Goal: Task Accomplishment & Management: Use online tool/utility

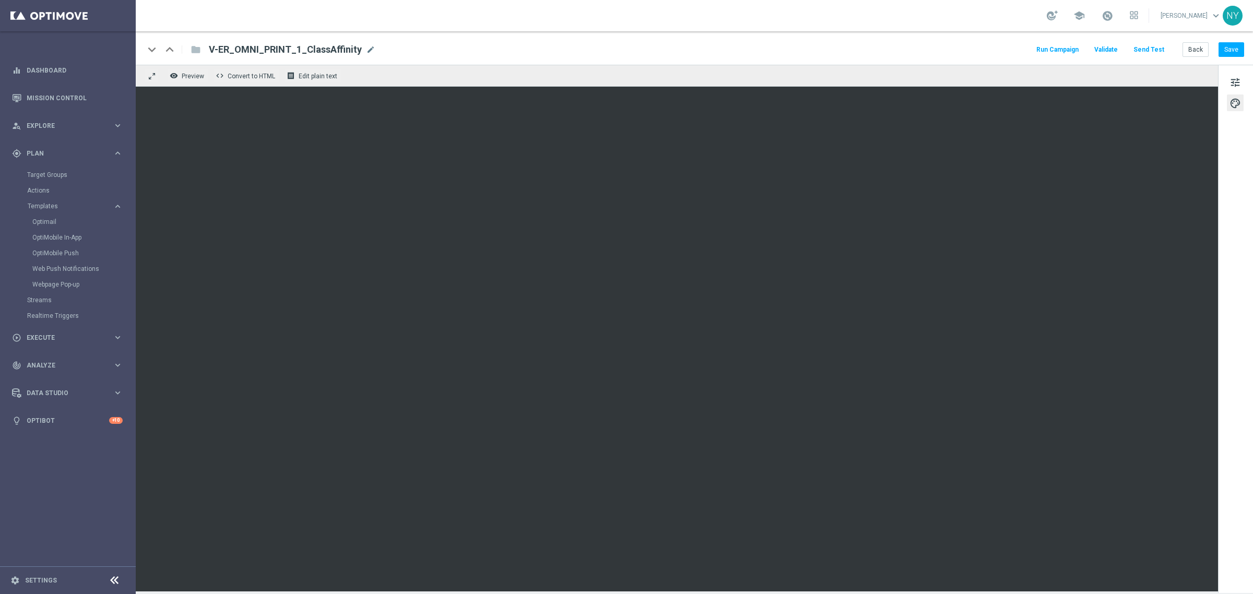
click at [1150, 49] on button "Send Test" at bounding box center [1149, 50] width 34 height 14
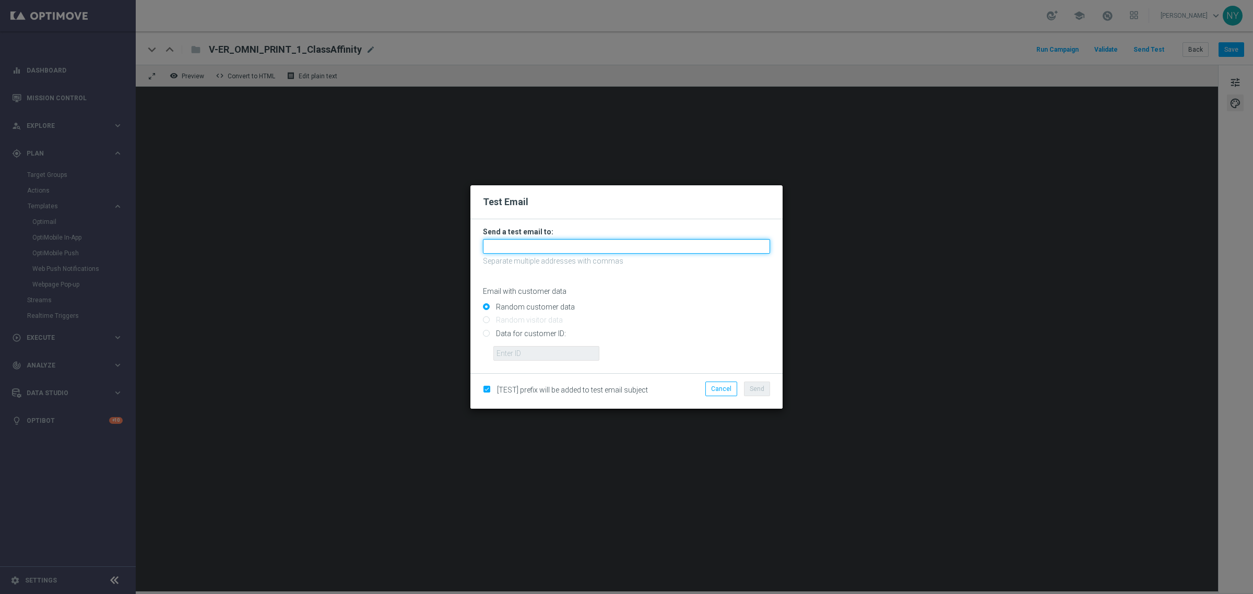
click at [497, 251] on input "text" at bounding box center [626, 246] width 287 height 15
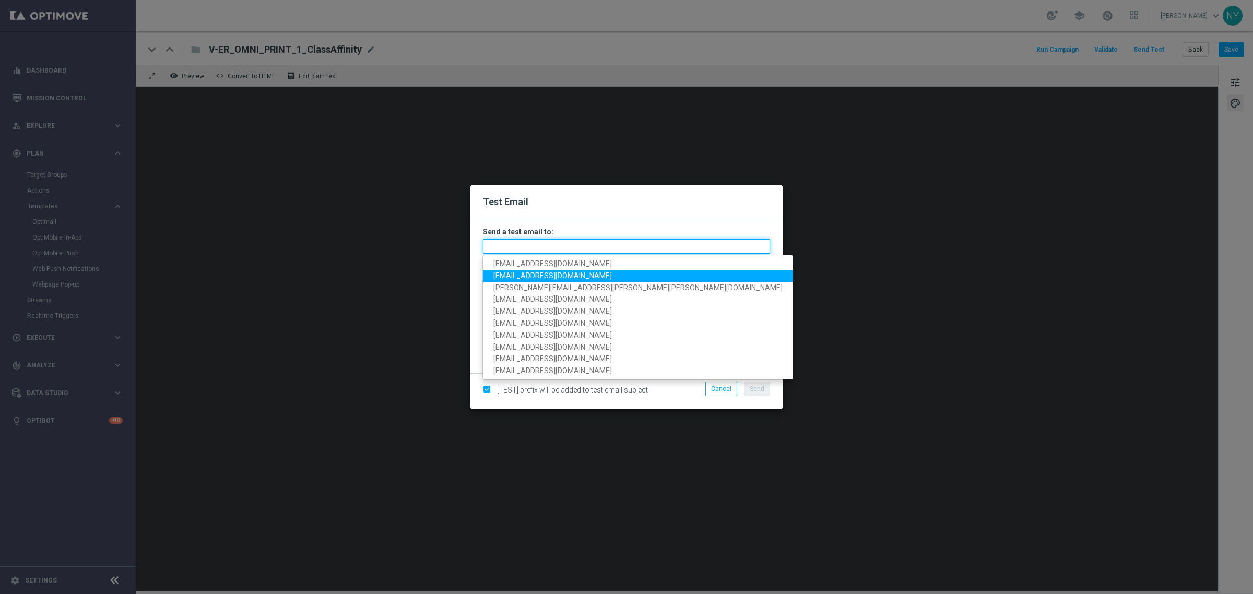
click at [504, 247] on input "text" at bounding box center [626, 246] width 287 height 15
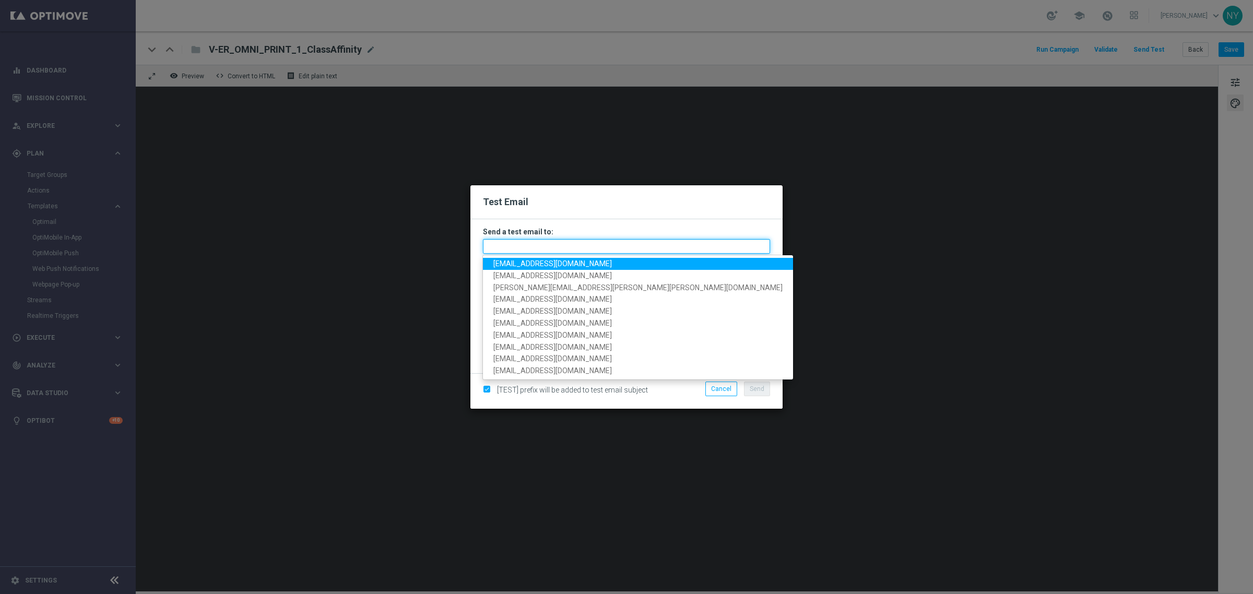
paste input "neilyetts3-bjple@litmusemail.com"
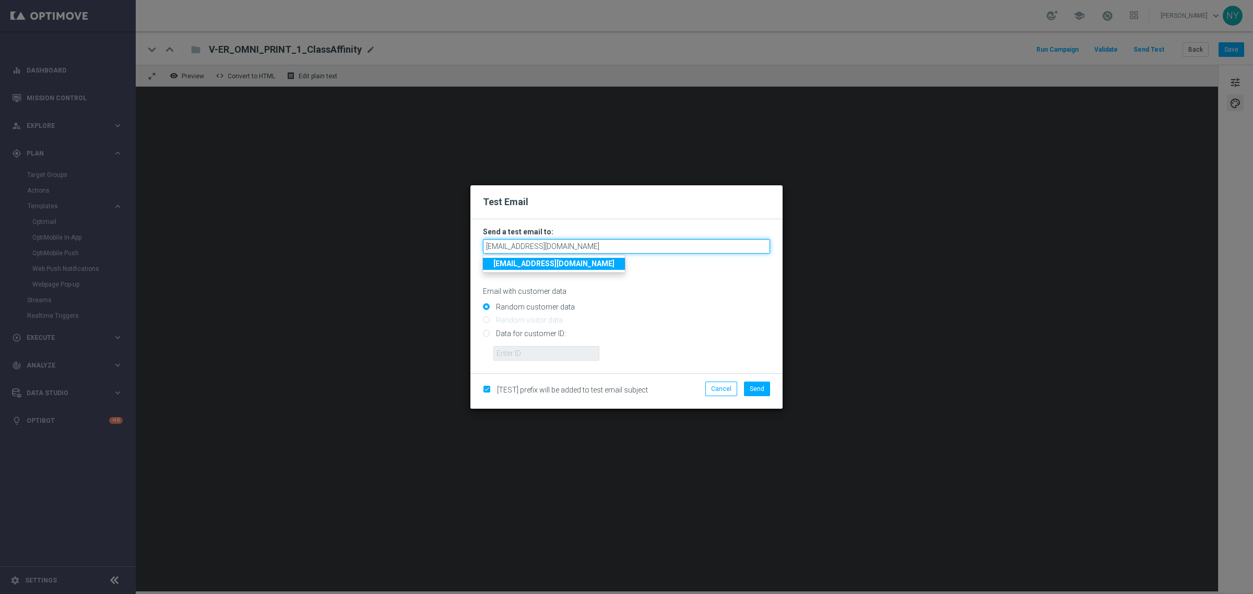
type input "neilyetts3-bjple@litmusemail.com"
click at [621, 291] on p "Email with customer data" at bounding box center [626, 291] width 287 height 9
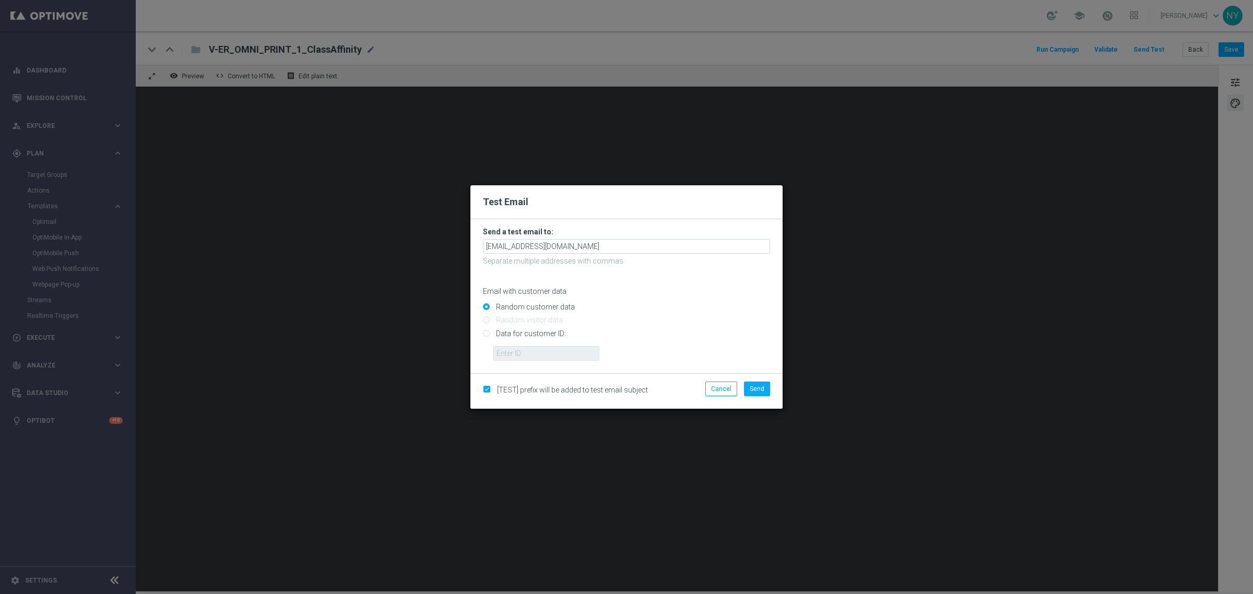
click at [487, 334] on input "Data for customer ID:" at bounding box center [626, 338] width 287 height 15
radio input "true"
click at [520, 352] on input "text" at bounding box center [546, 353] width 106 height 15
paste input "10280613353"
type input "10280613353"
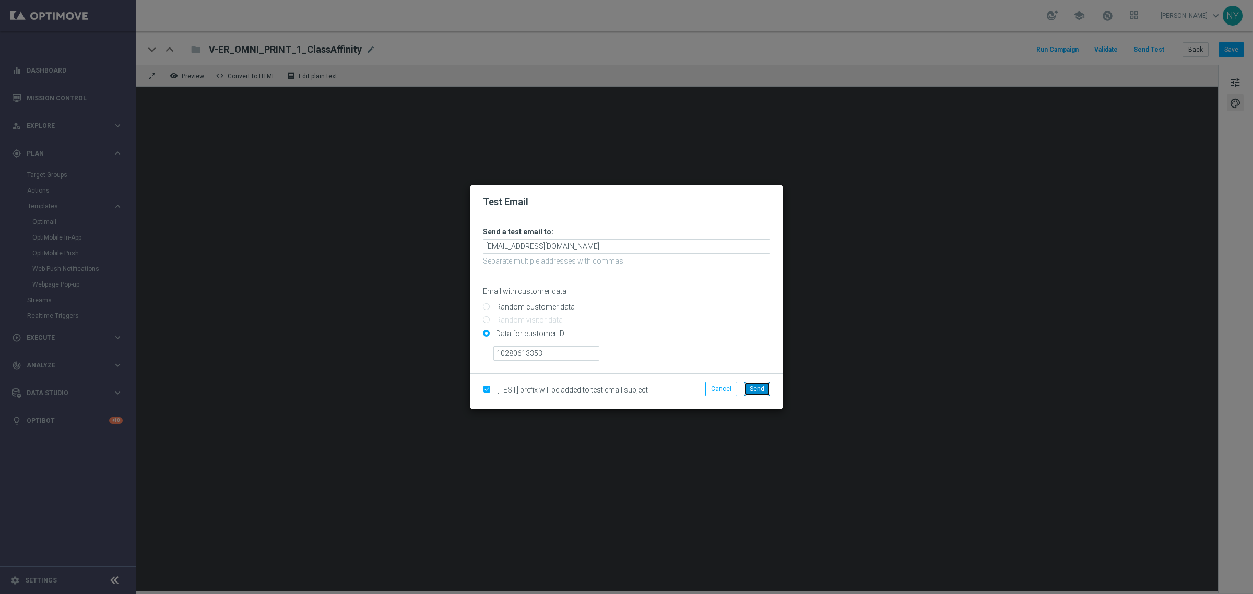
click at [763, 388] on span "Send" at bounding box center [757, 388] width 15 height 7
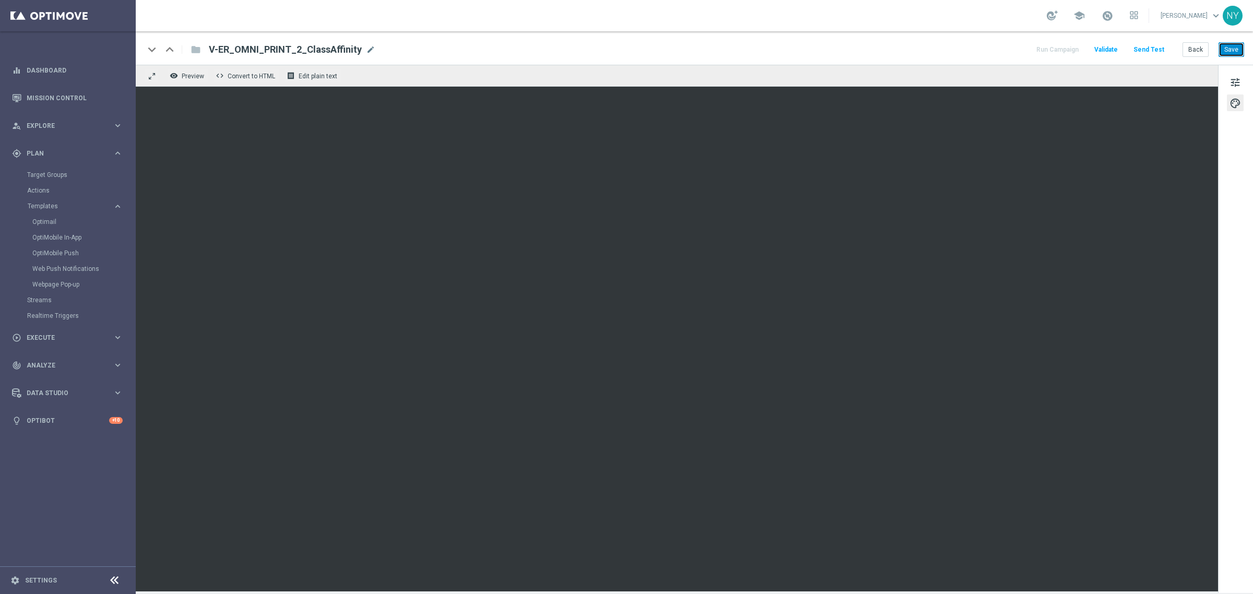
click at [1228, 42] on button "Save" at bounding box center [1232, 49] width 26 height 15
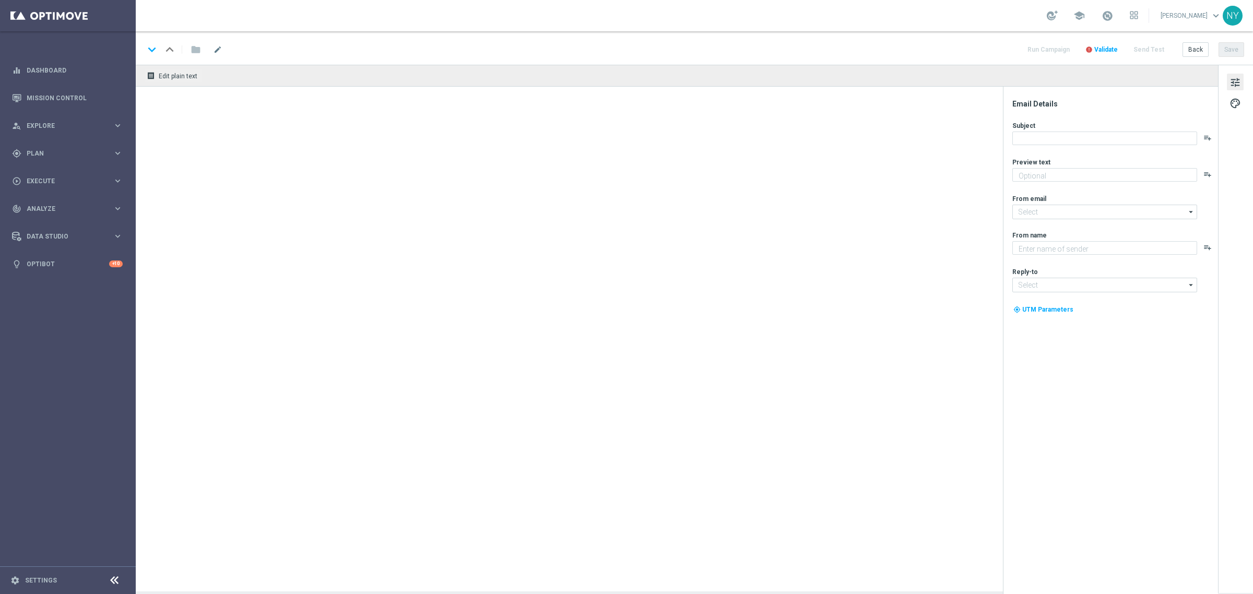
type textarea "Here’s more where that came from."
type textarea "Staples"
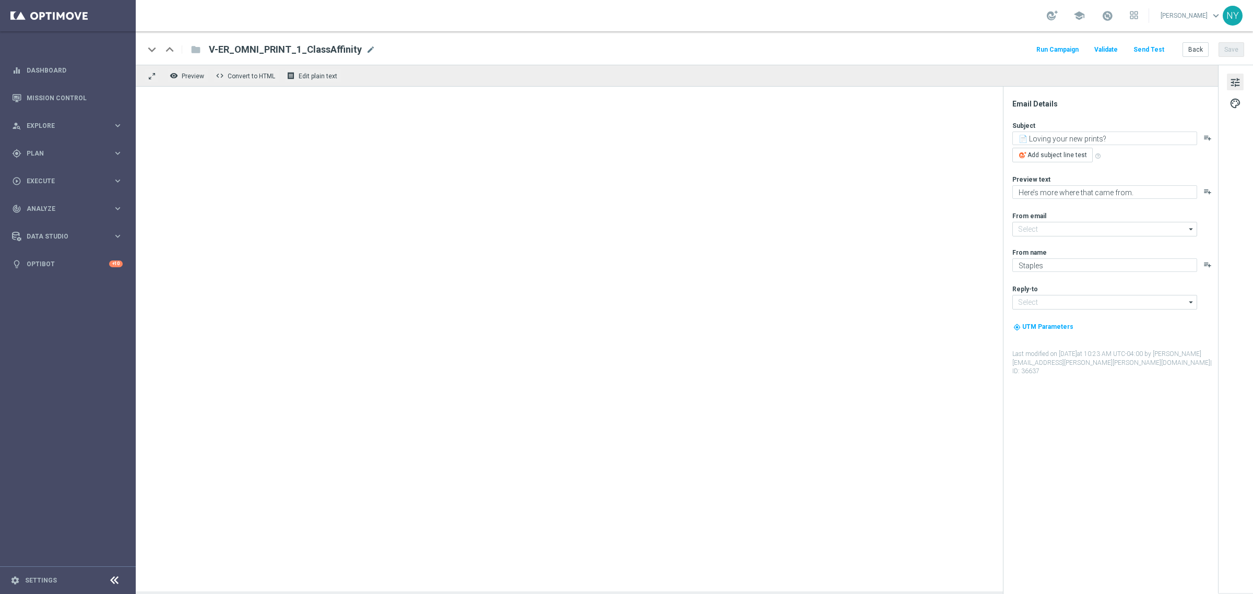
type input "[EMAIL_ADDRESS][DOMAIN_NAME]"
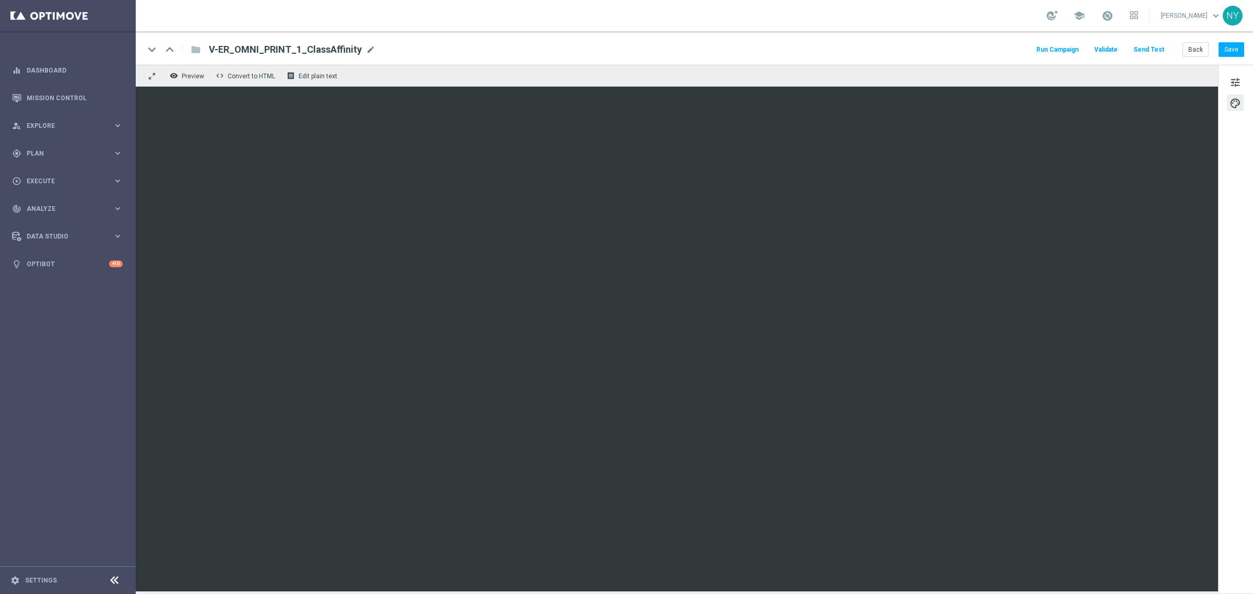
click at [1151, 45] on button "Send Test" at bounding box center [1149, 50] width 34 height 14
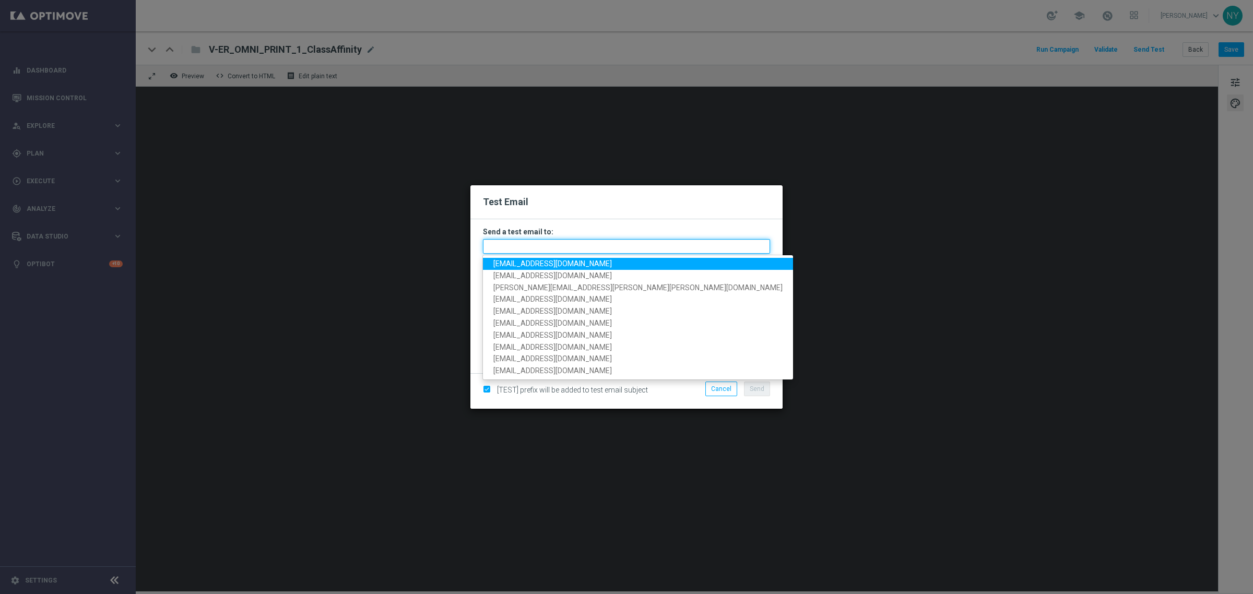
click at [498, 246] on input "text" at bounding box center [626, 246] width 287 height 15
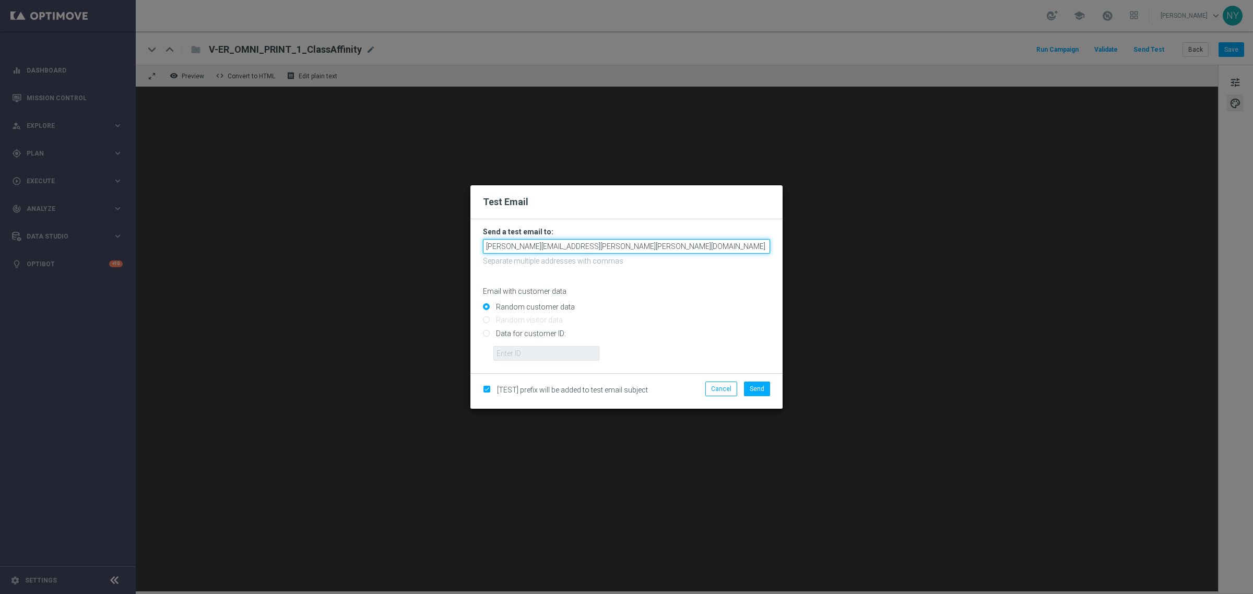
type input "nicole.clark@staples.com"
click at [484, 335] on input "Data for customer ID:" at bounding box center [626, 338] width 287 height 15
radio input "true"
click at [526, 350] on input "text" at bounding box center [546, 353] width 106 height 15
paste input "10001885973"
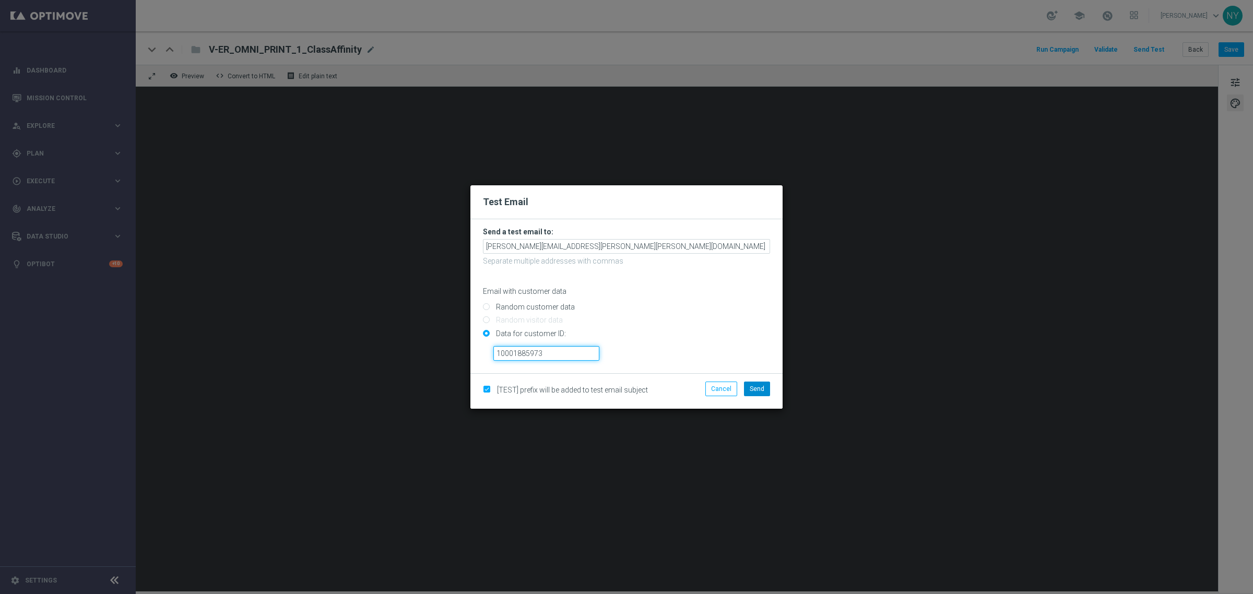
type input "10001885973"
click at [756, 386] on span "Send" at bounding box center [757, 388] width 15 height 7
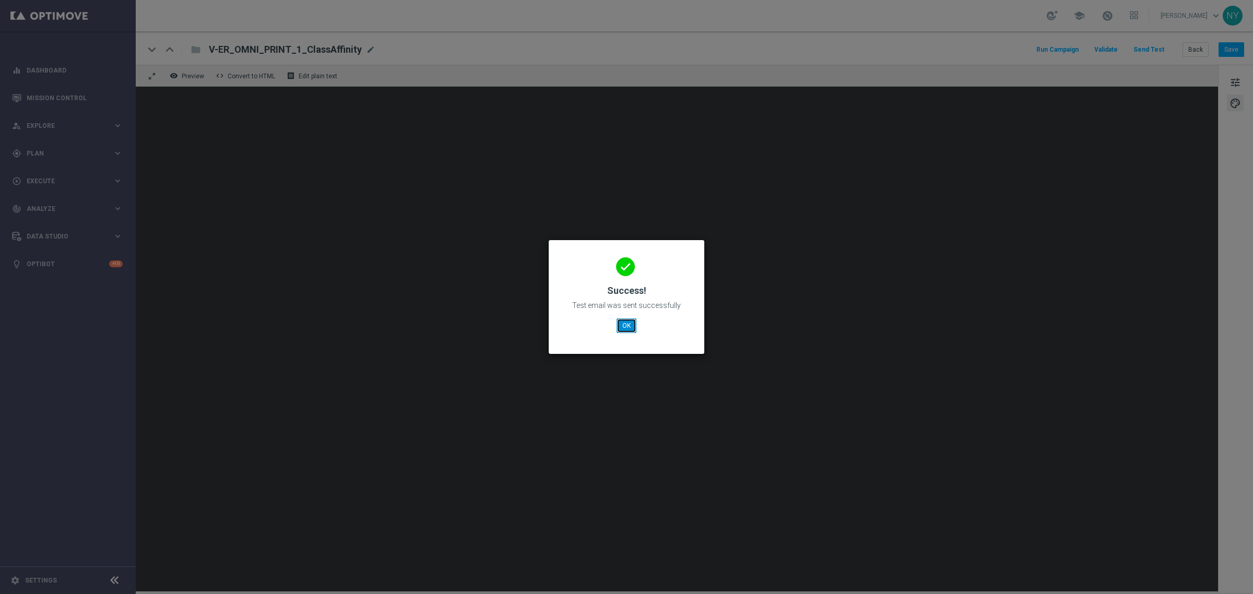
click at [631, 323] on button "OK" at bounding box center [627, 326] width 20 height 15
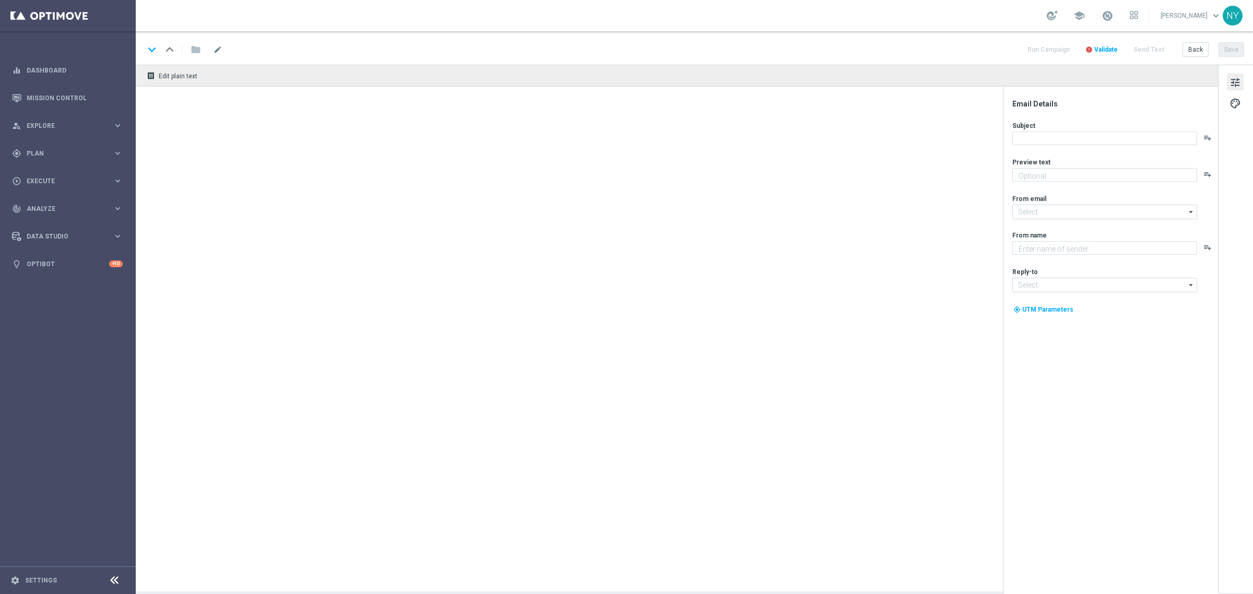
type textarea "Here’s more where that came from."
type textarea "Staples"
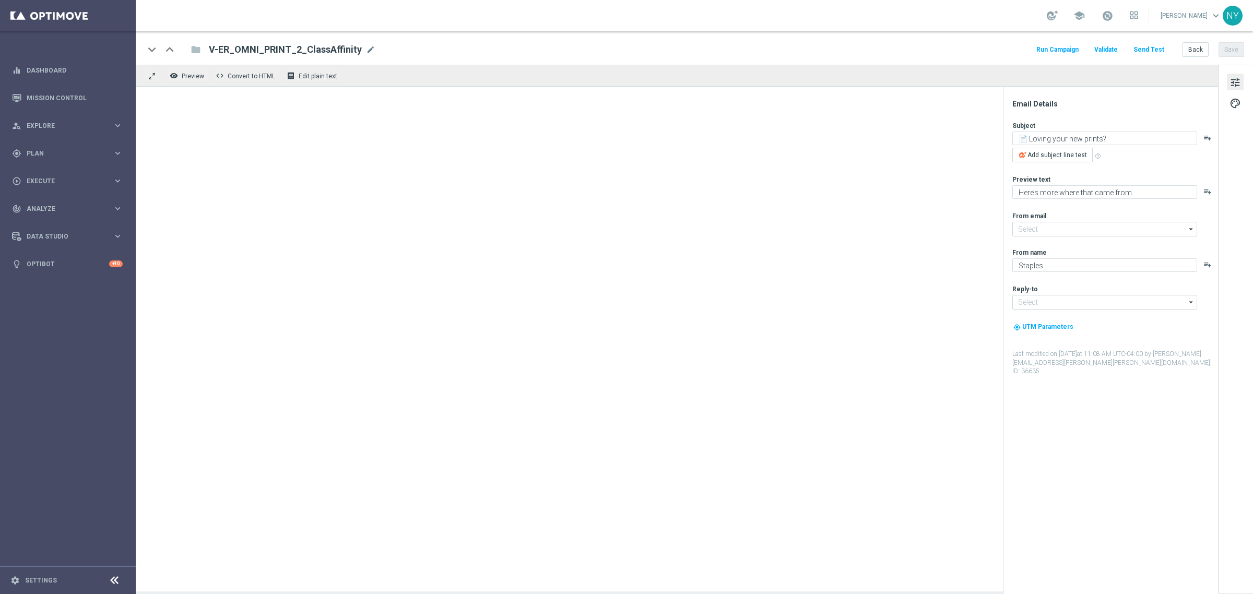
type input "[EMAIL_ADDRESS][DOMAIN_NAME]"
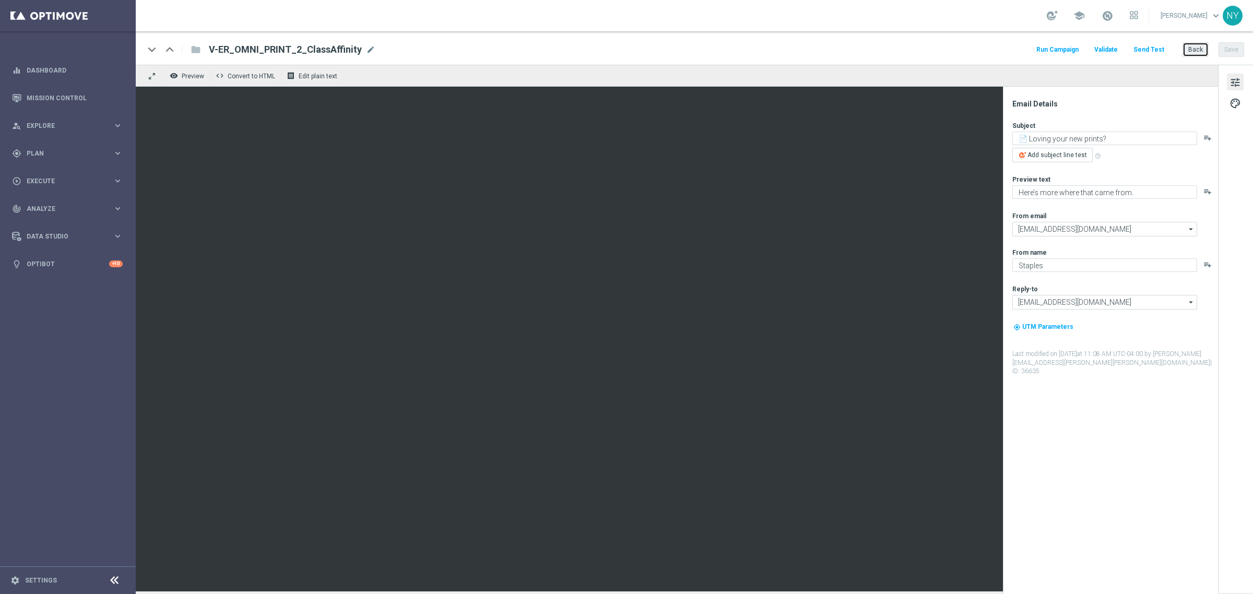
click at [1199, 45] on button "Back" at bounding box center [1196, 49] width 26 height 15
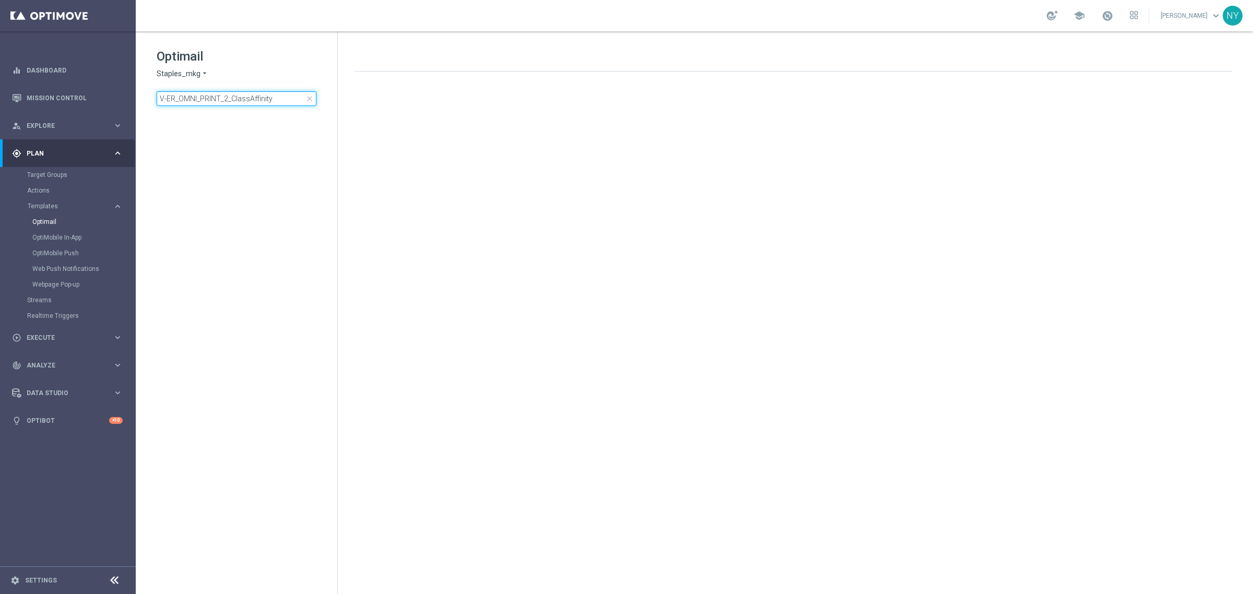
drag, startPoint x: 286, startPoint y: 100, endPoint x: -180, endPoint y: 101, distance: 466.3
click at [0, 101] on html "equalizer Dashboard Mission Control" at bounding box center [626, 297] width 1253 height 594
type input "{"
click at [215, 91] on input "PostPurchase" at bounding box center [237, 98] width 160 height 15
type input "Post"
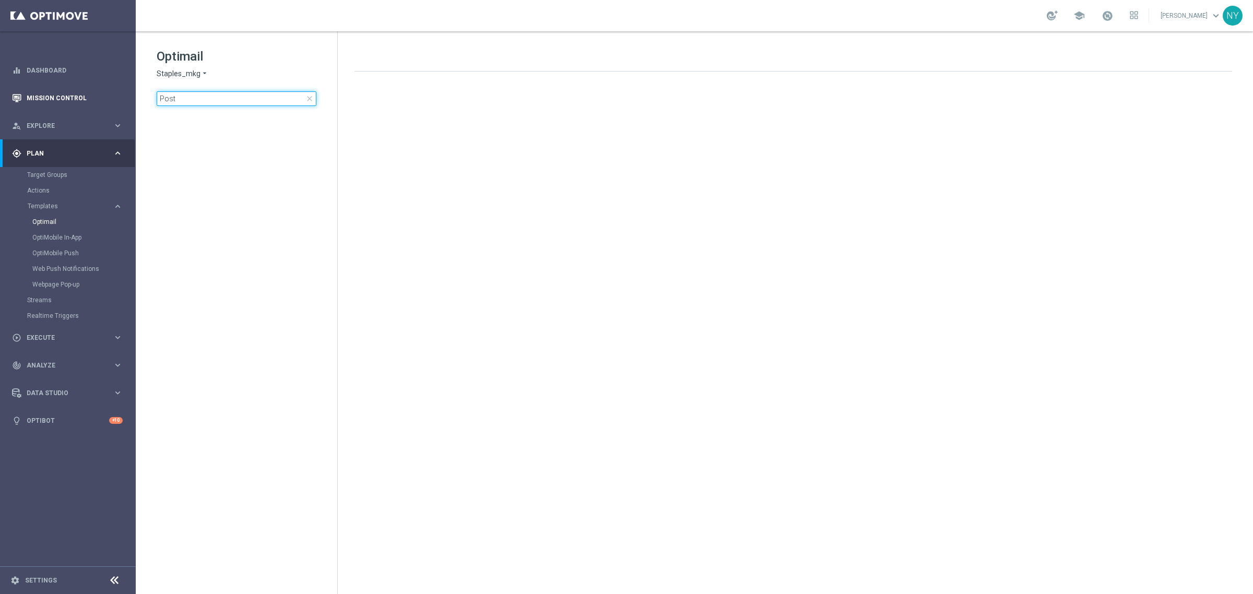
drag, startPoint x: 194, startPoint y: 98, endPoint x: 74, endPoint y: 94, distance: 119.6
click at [74, 94] on main "equalizer Dashboard Mission Control" at bounding box center [626, 297] width 1253 height 594
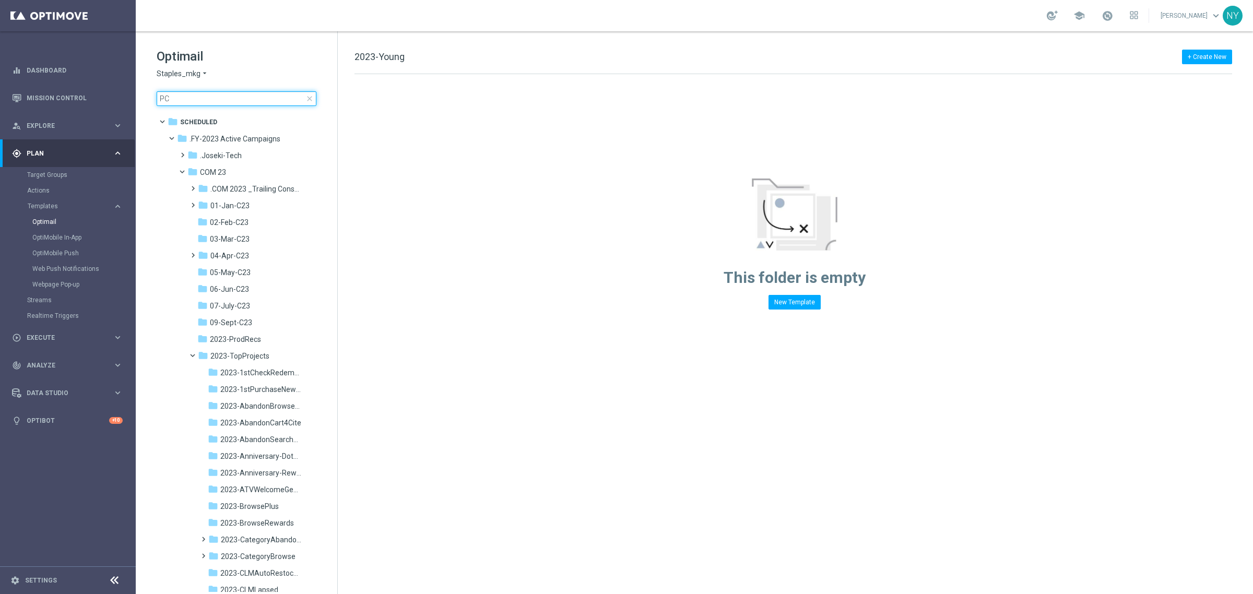
type input "P"
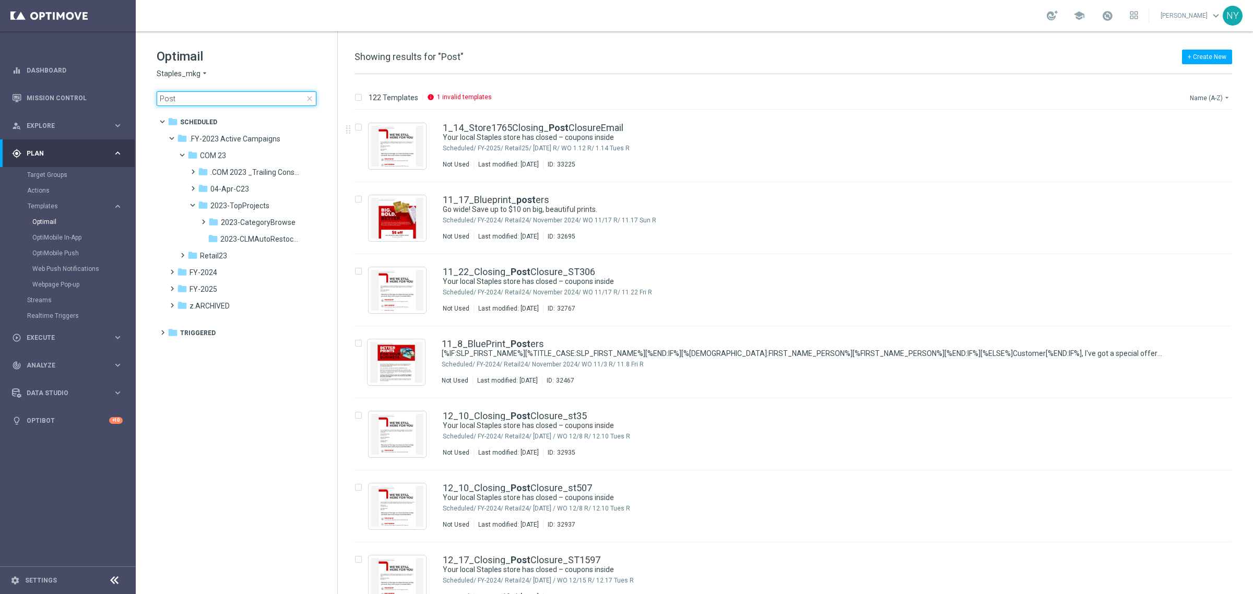
type input "Post"
click at [1196, 98] on button "Name (A-Z) arrow_drop_down" at bounding box center [1210, 97] width 43 height 13
click at [1181, 146] on span "Date Modified (Newest)" at bounding box center [1192, 144] width 70 height 7
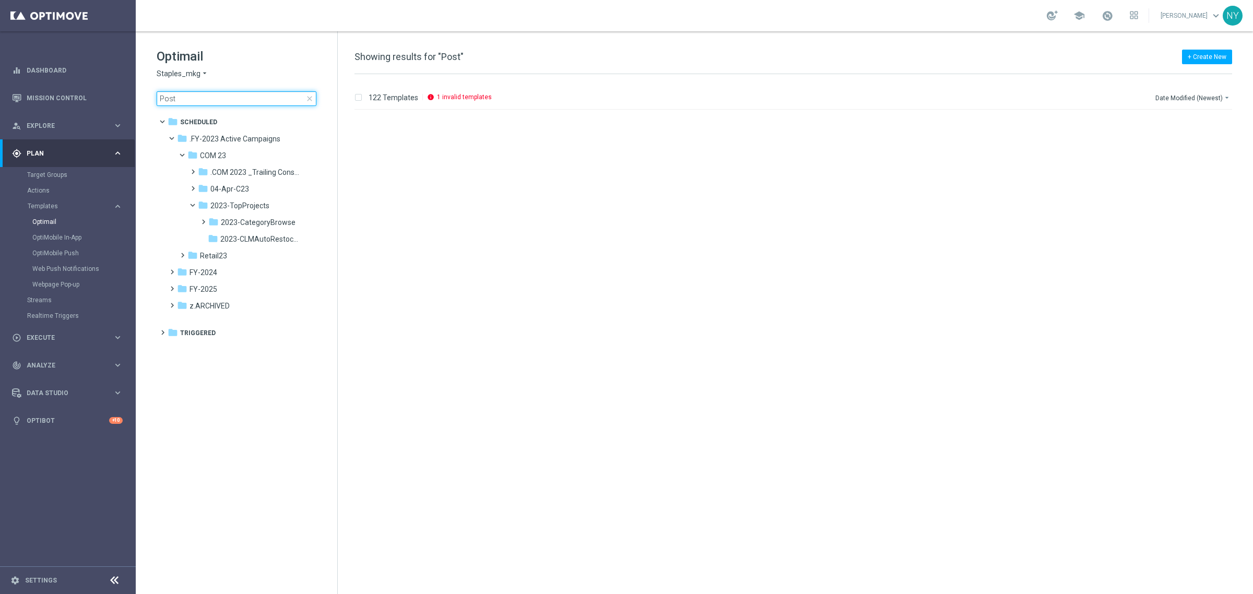
click at [192, 99] on input "Post" at bounding box center [237, 98] width 160 height 15
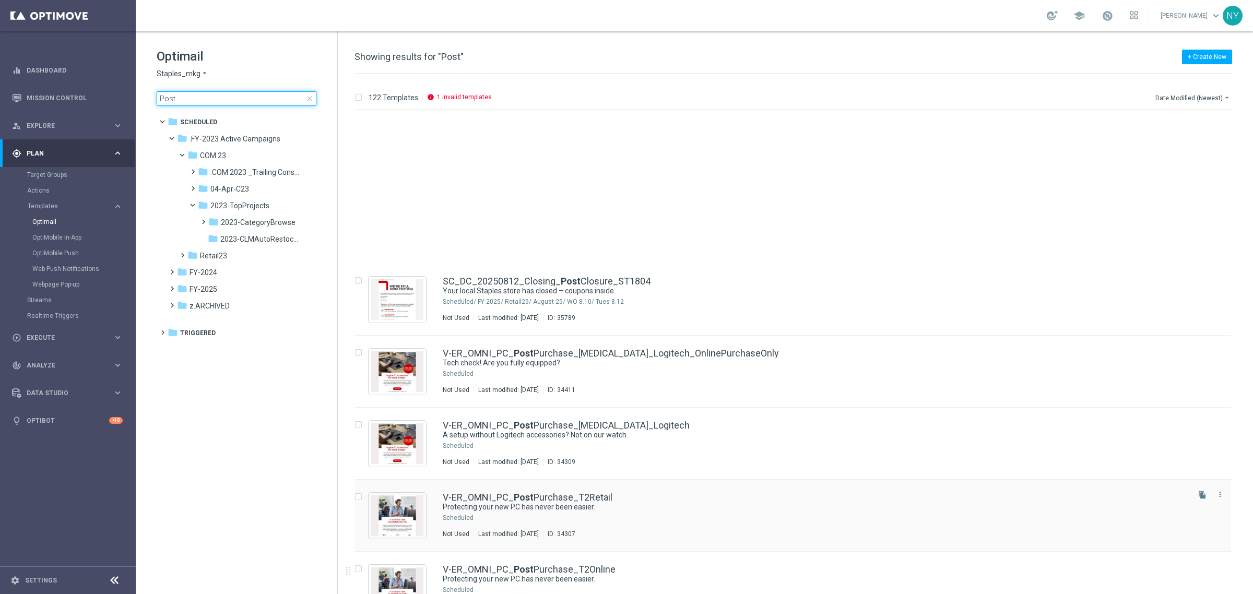
scroll to position [979, 0]
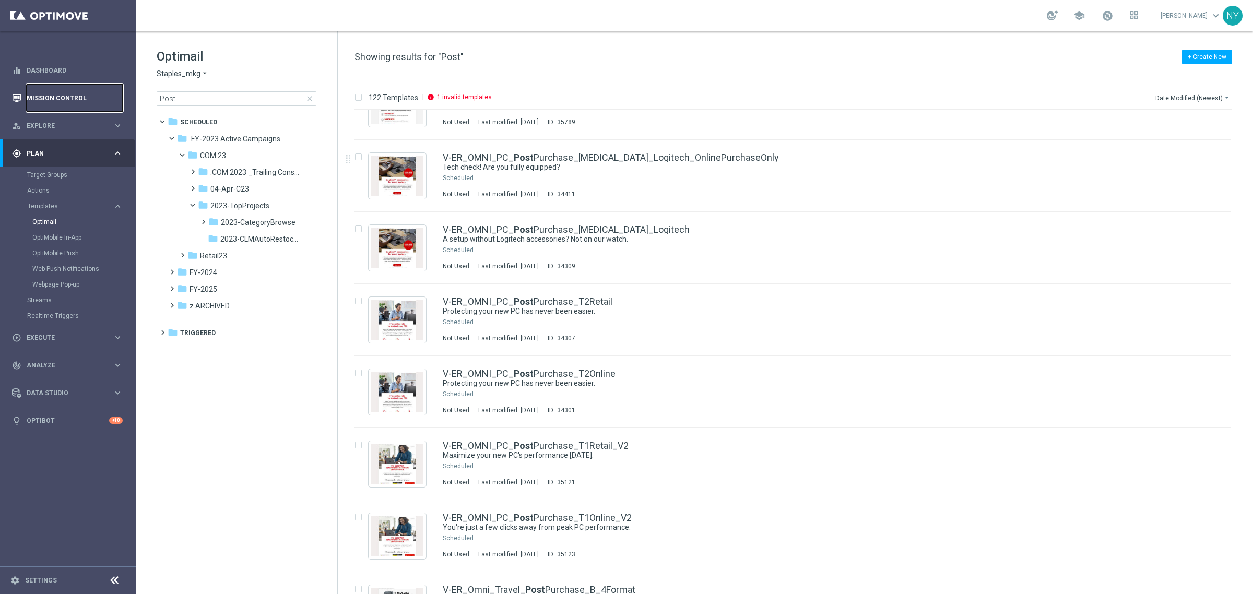
click at [64, 96] on link "Mission Control" at bounding box center [75, 98] width 96 height 28
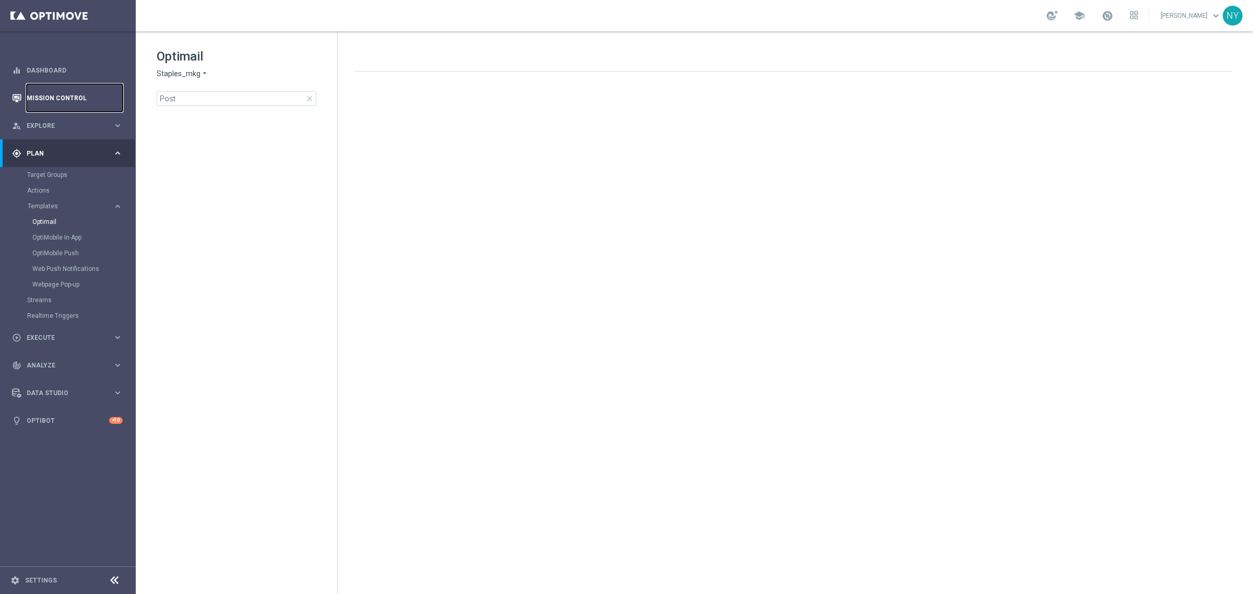
click at [53, 98] on link "Mission Control" at bounding box center [75, 98] width 96 height 28
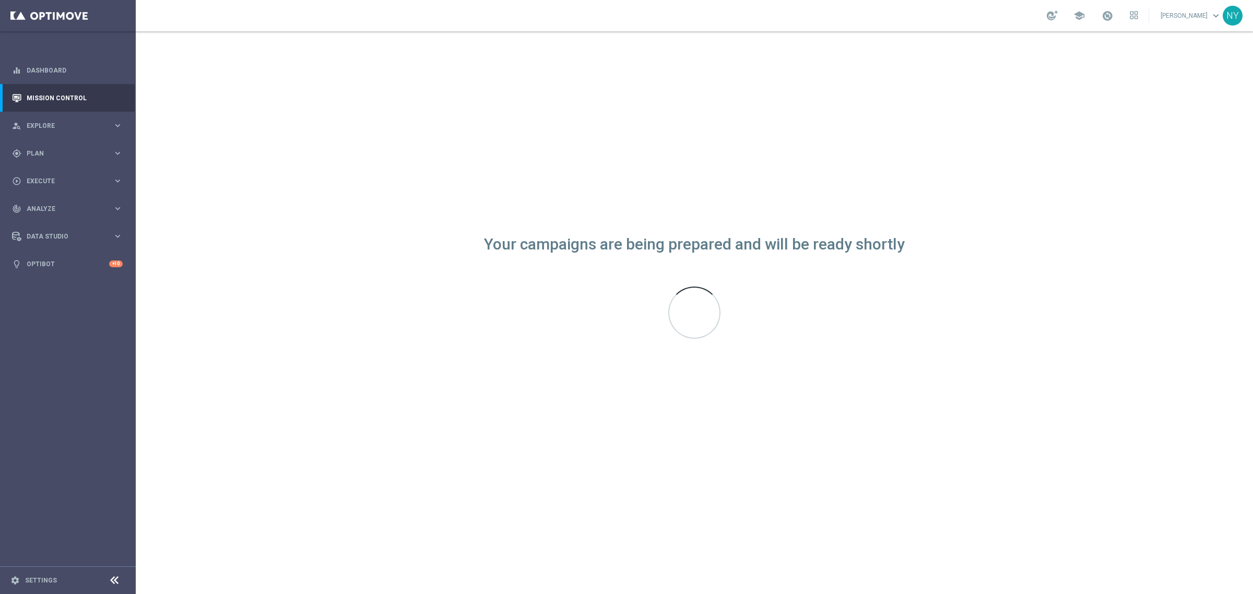
click at [863, 485] on div "Your campaigns are being prepared and will be ready shortly" at bounding box center [694, 312] width 1117 height 563
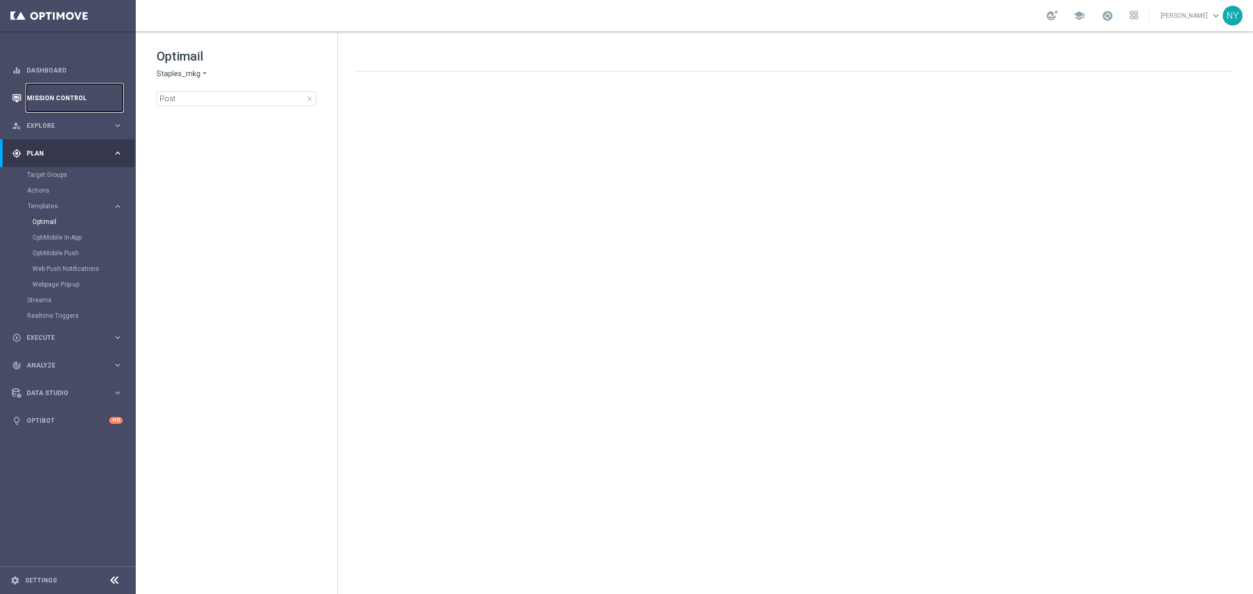
click at [50, 92] on link "Mission Control" at bounding box center [75, 98] width 96 height 28
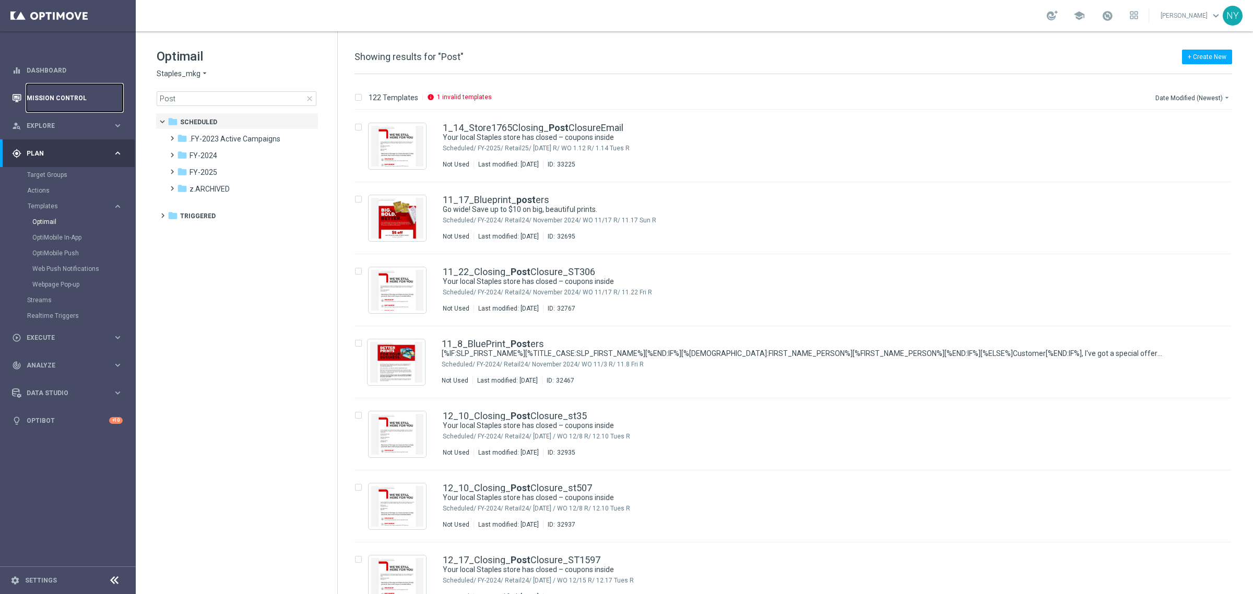
click at [43, 94] on link "Mission Control" at bounding box center [75, 98] width 96 height 28
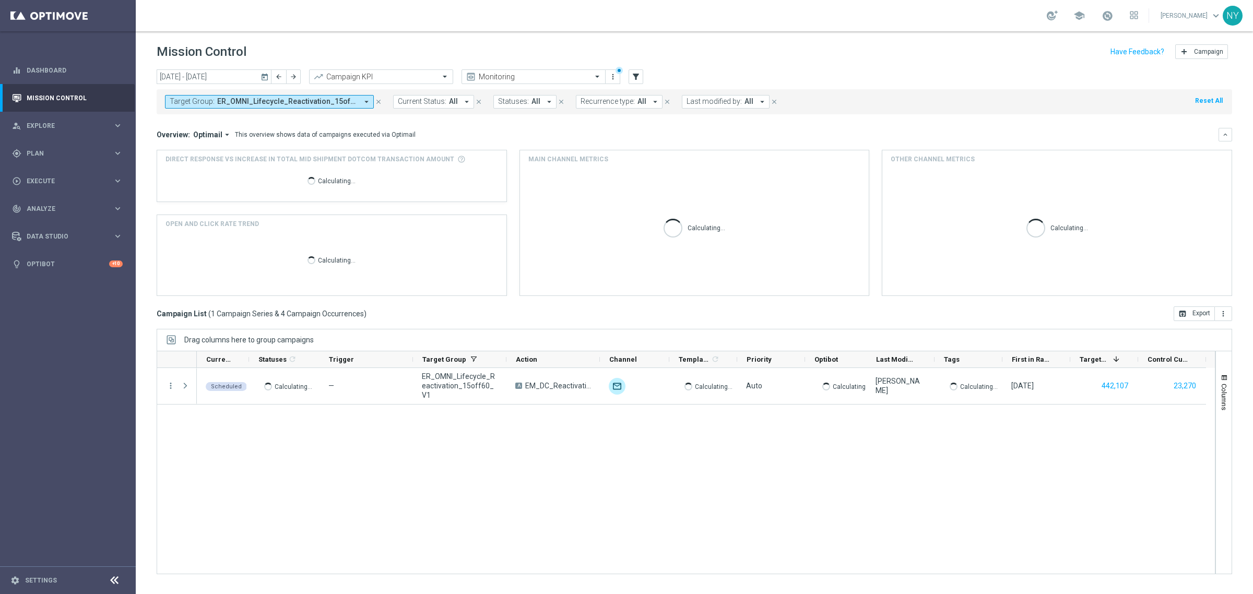
click at [377, 103] on icon "close" at bounding box center [378, 101] width 7 height 7
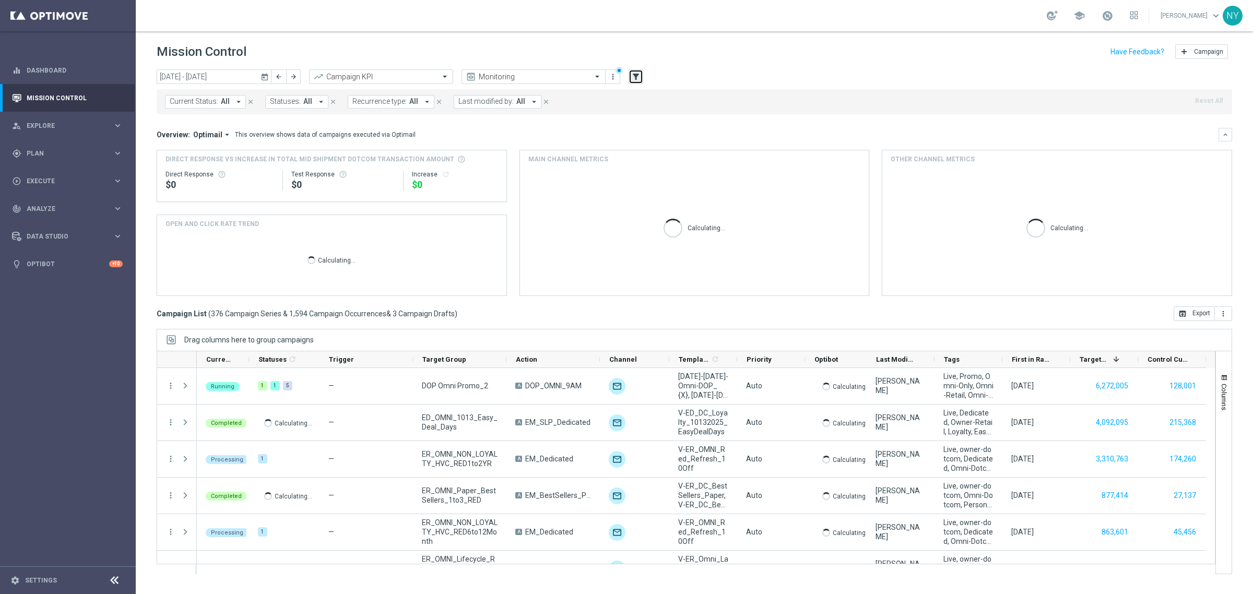
click at [636, 76] on icon "filter_alt" at bounding box center [635, 76] width 9 height 9
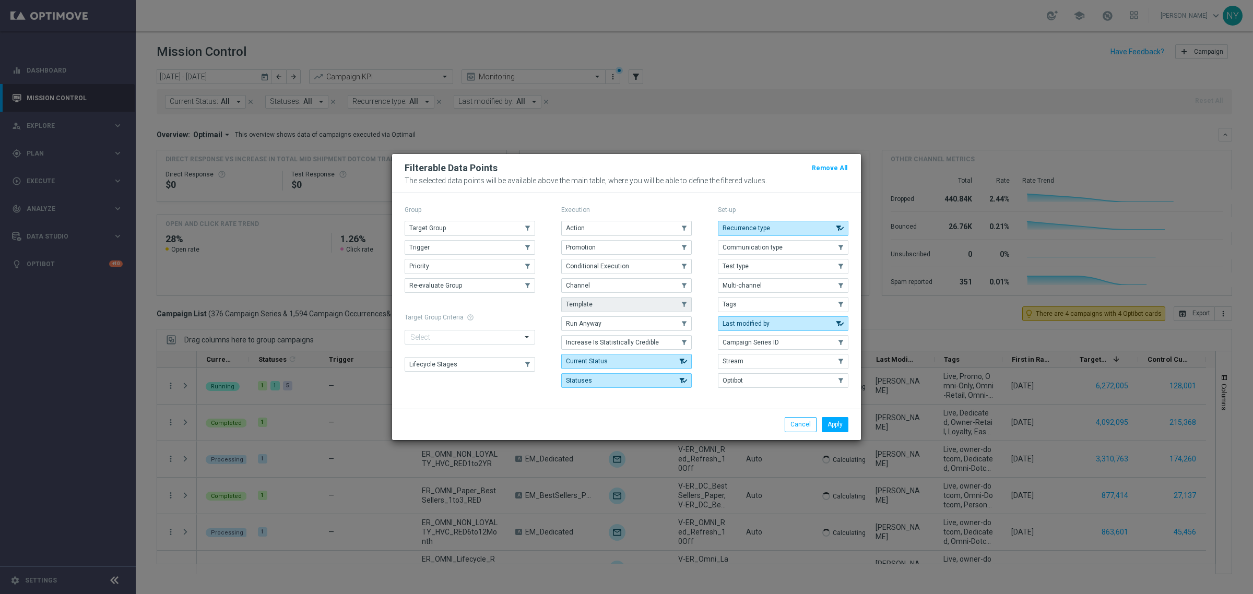
click at [607, 303] on button "Template" at bounding box center [626, 304] width 131 height 15
click at [831, 423] on button "Apply" at bounding box center [835, 424] width 27 height 15
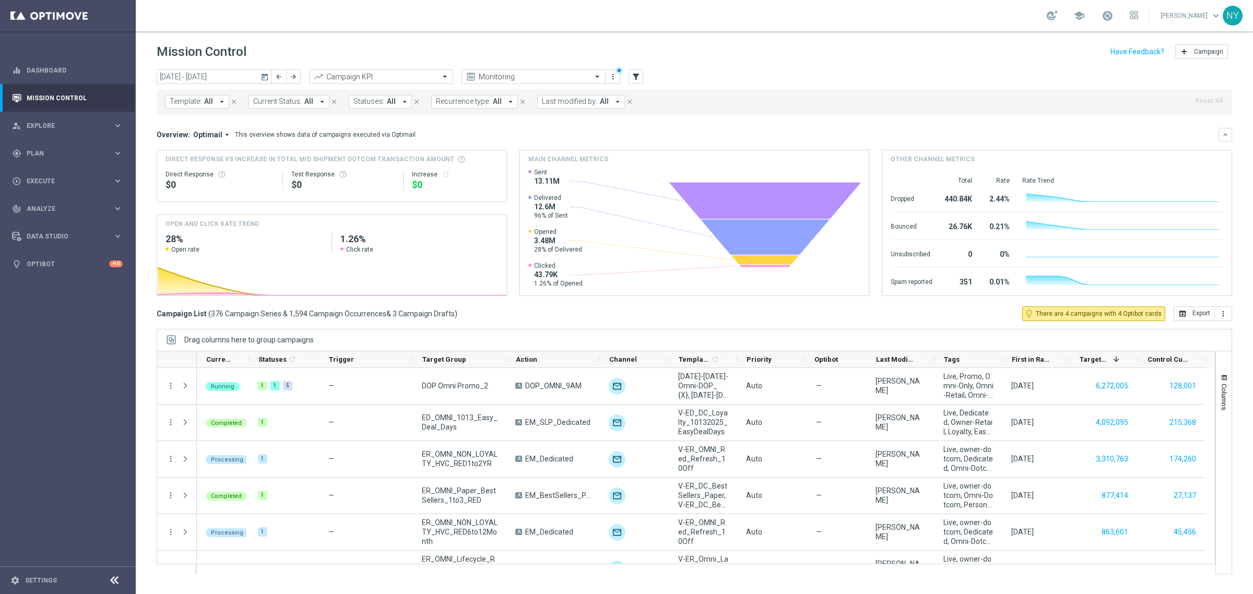
click at [191, 100] on span "Template:" at bounding box center [186, 101] width 32 height 9
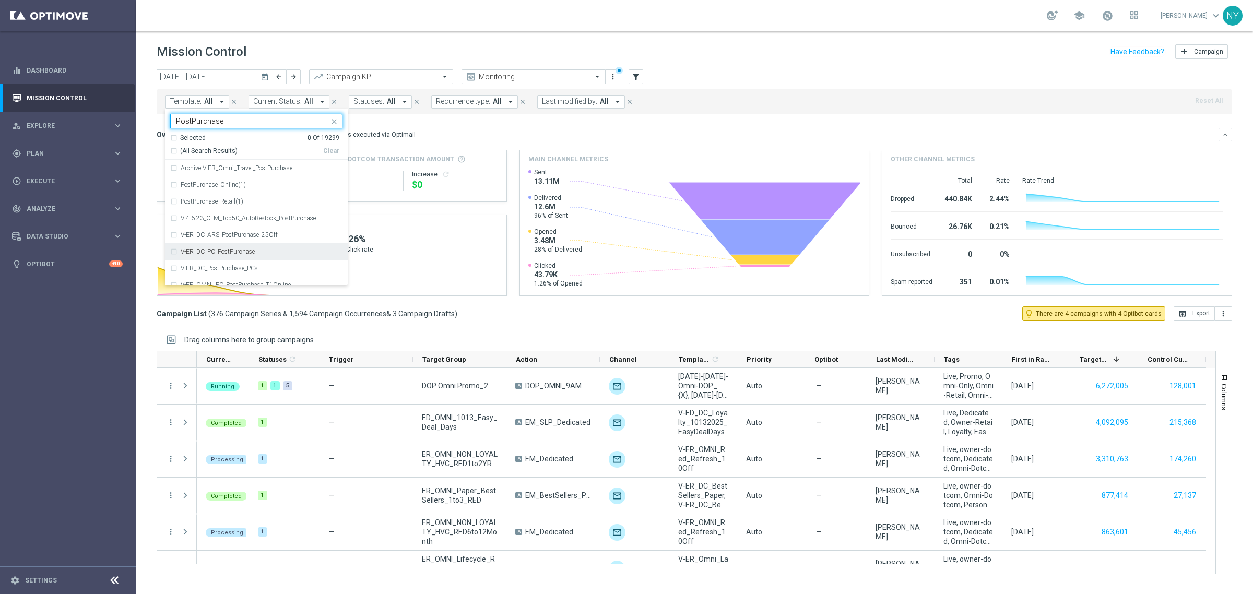
click at [173, 254] on div "V-ER_DC_PC_PostPurchase" at bounding box center [256, 251] width 172 height 17
type input "PostPurchase"
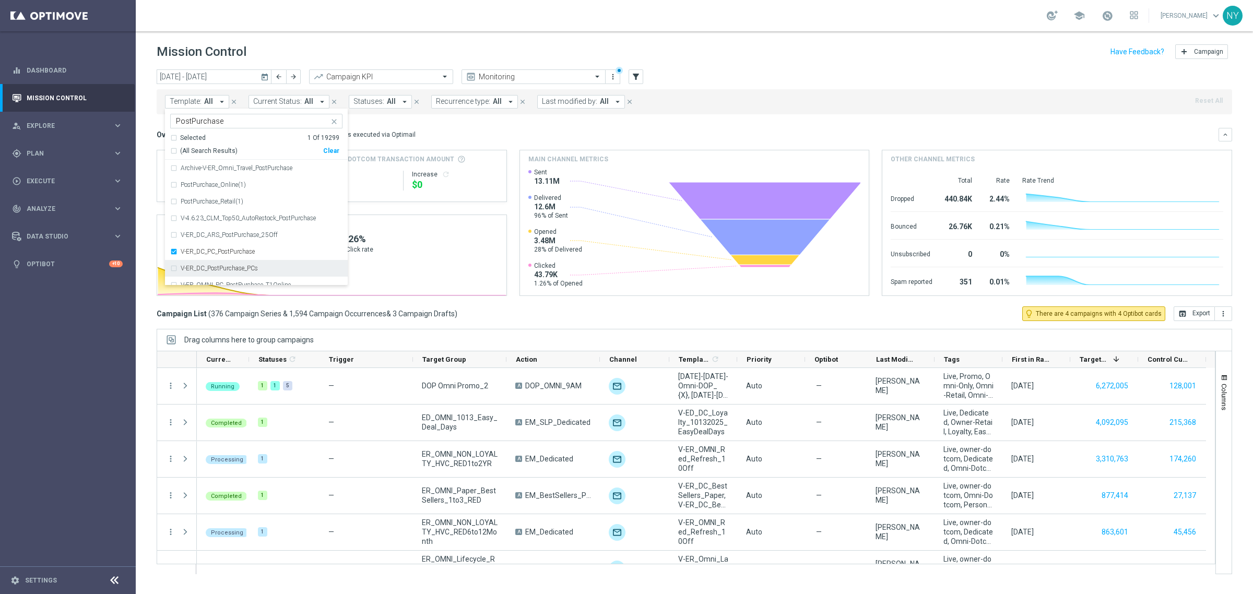
click at [173, 270] on div "V-ER_DC_PostPurchase_PCs" at bounding box center [256, 268] width 172 height 17
click at [174, 220] on div "V-ER_OMNI_PC_PostPurchase_T1Online" at bounding box center [256, 219] width 172 height 17
click at [176, 237] on div "V-ER_OMNI_PC_PostPurchase_T1Online_V2" at bounding box center [256, 236] width 172 height 17
click at [173, 252] on div "V-ER_OMNI_PC_PostPurchase_T1Retail" at bounding box center [256, 253] width 172 height 17
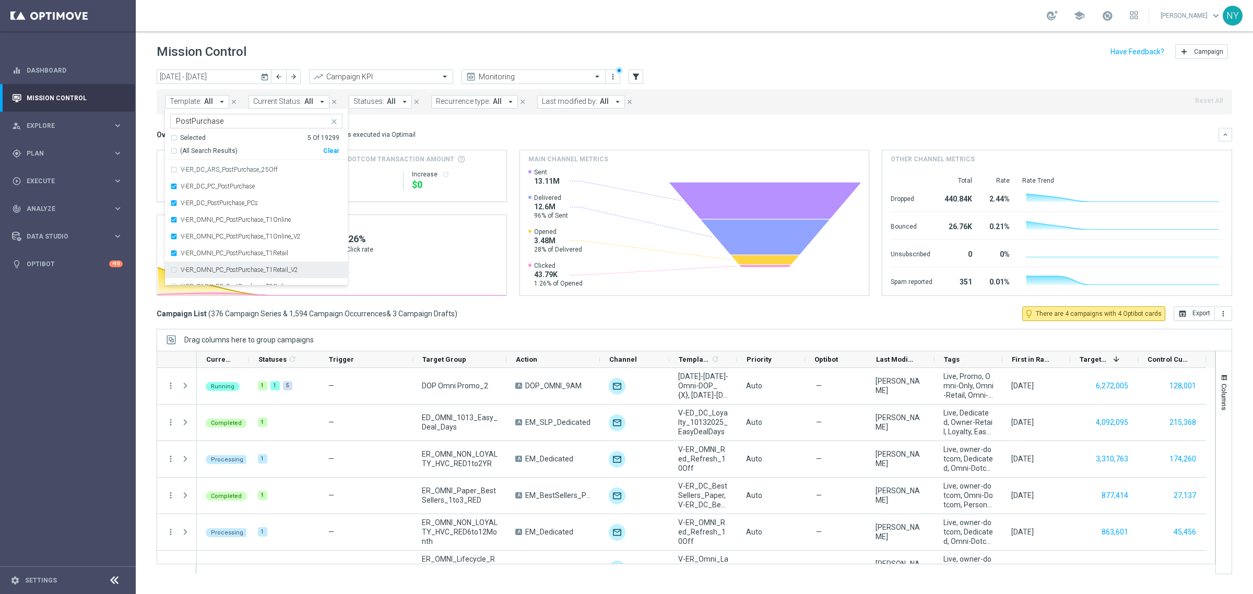
click at [170, 270] on div "V-ER_OMNI_PC_PostPurchase_T1Retail_V2" at bounding box center [256, 270] width 172 height 17
click at [171, 223] on div "V-ER_OMNI_PC_PostPurchase_T2Online" at bounding box center [256, 221] width 172 height 17
click at [173, 240] on div "V-ER_OMNI_PC_PostPurchase_T2Retail" at bounding box center [256, 238] width 172 height 17
click at [173, 255] on div "V-ER_OMNI_PC_PostPurchase_T3" at bounding box center [256, 254] width 172 height 17
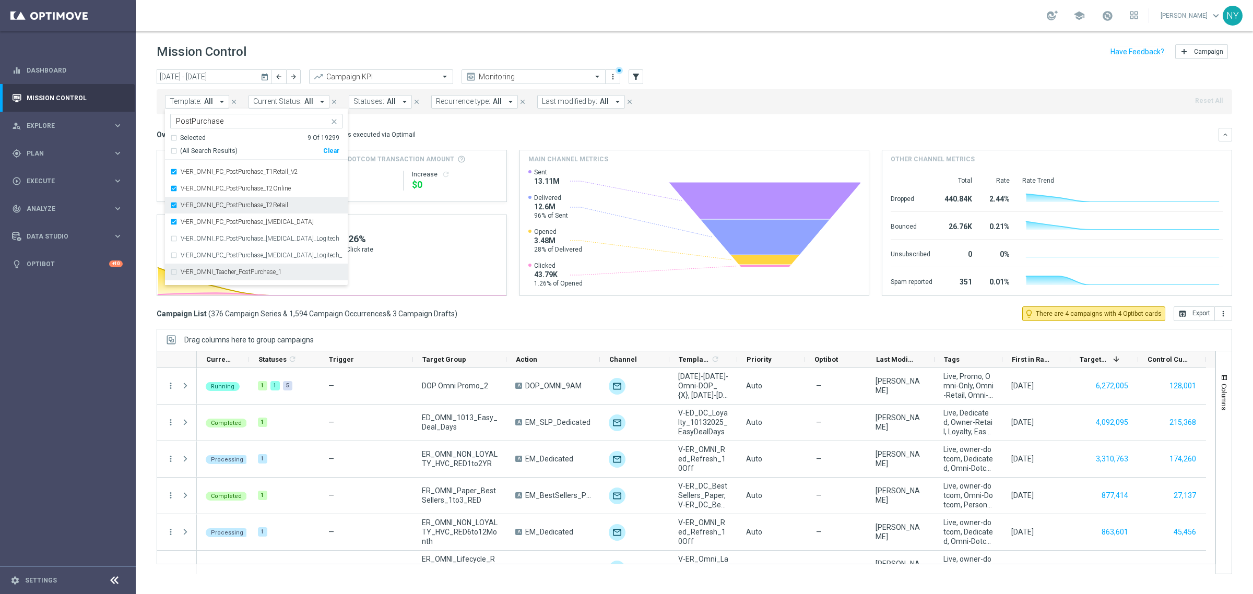
scroll to position [196, 0]
click at [170, 206] on div "V-ER_OMNI_PC_PostPurchase_T3_Logitech" at bounding box center [256, 206] width 172 height 17
click at [172, 223] on div "V-ER_OMNI_PC_PostPurchase_T3_Logitech_OnlinePurchaseOnly" at bounding box center [256, 223] width 172 height 17
click at [485, 126] on mini-dashboard "Overview: Optimail arrow_drop_down This overview shows data of campaigns execut…" at bounding box center [695, 210] width 1076 height 192
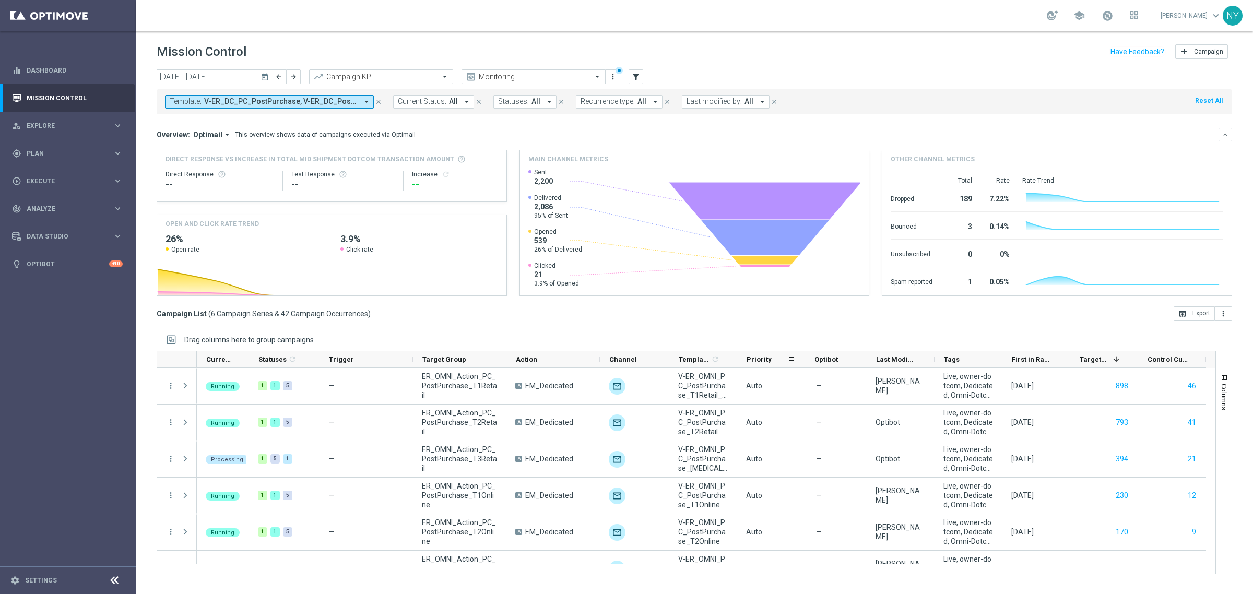
click at [743, 359] on div "Priority" at bounding box center [771, 359] width 68 height 17
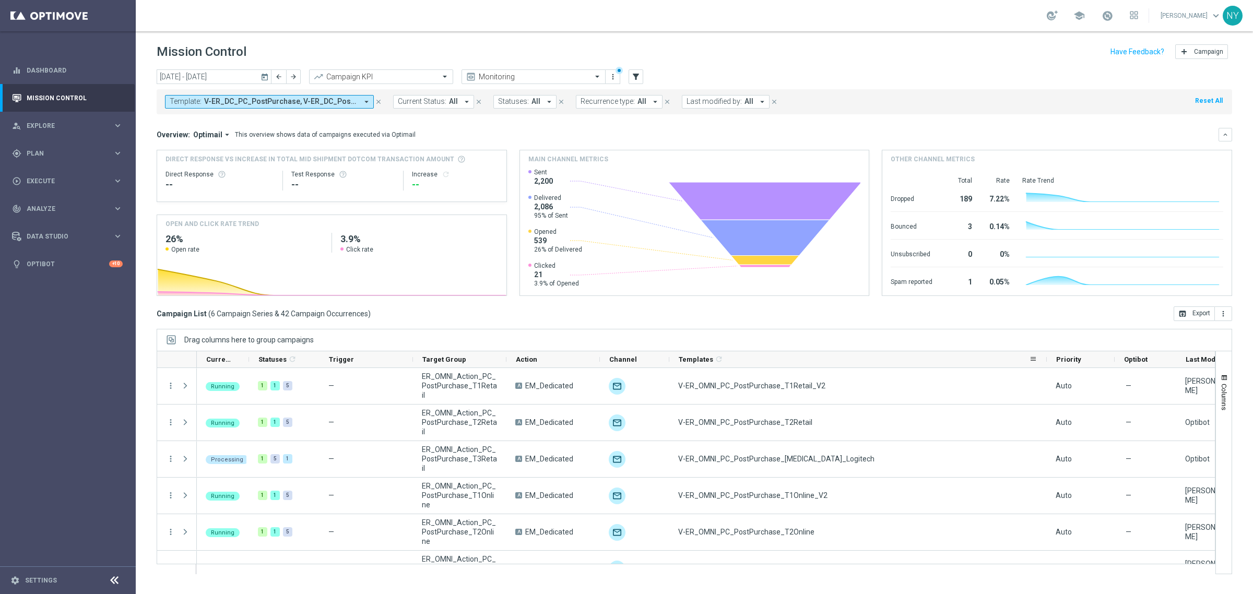
drag, startPoint x: 735, startPoint y: 361, endPoint x: 1044, endPoint y: 354, distance: 309.7
click at [1045, 354] on div at bounding box center [1047, 359] width 4 height 16
drag, startPoint x: 914, startPoint y: 552, endPoint x: 780, endPoint y: 366, distance: 230.4
click at [780, 366] on div at bounding box center [686, 462] width 1059 height 223
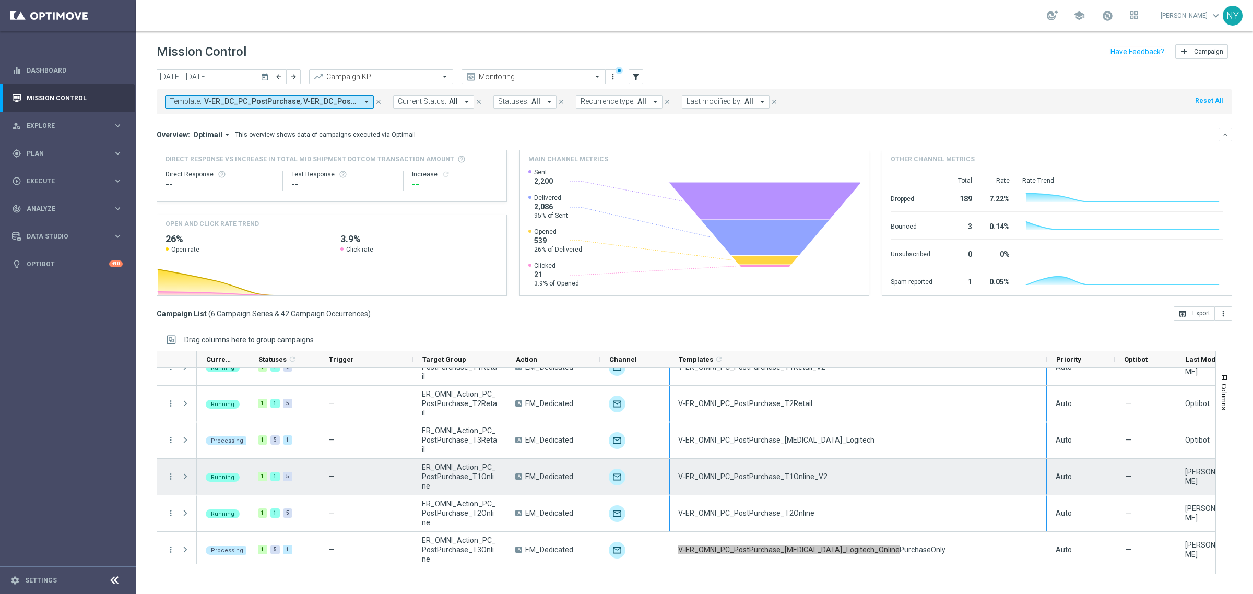
scroll to position [23, 0]
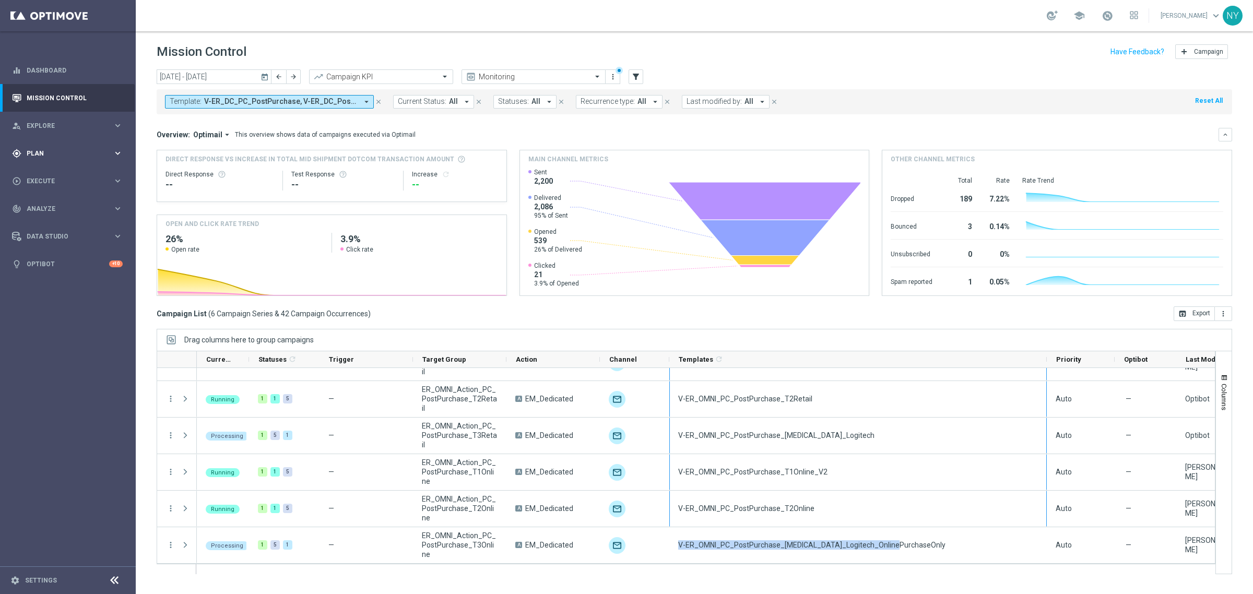
click at [40, 156] on span "Plan" at bounding box center [70, 153] width 86 height 6
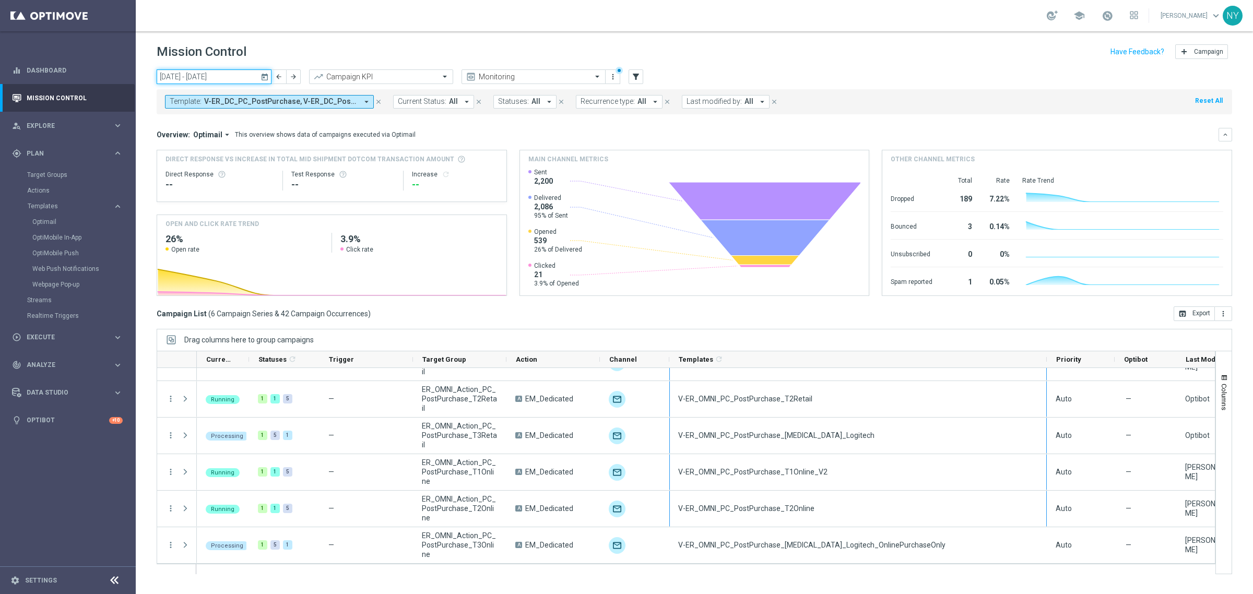
click at [238, 76] on input "13 Oct 2025 - 19 Oct 2025" at bounding box center [214, 76] width 115 height 15
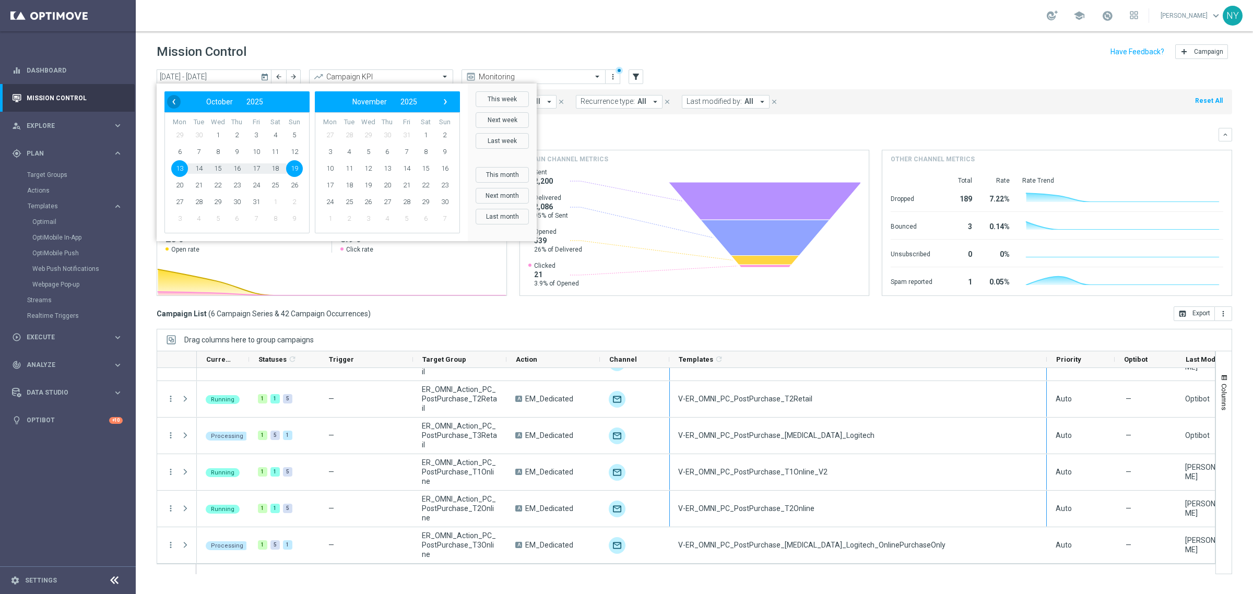
click at [175, 102] on span "‹" at bounding box center [174, 102] width 14 height 14
click at [181, 132] on span "1" at bounding box center [179, 135] width 17 height 17
click at [196, 205] on span "30" at bounding box center [199, 202] width 17 height 17
type input "01 Sep 2025 - 30 Sep 2025"
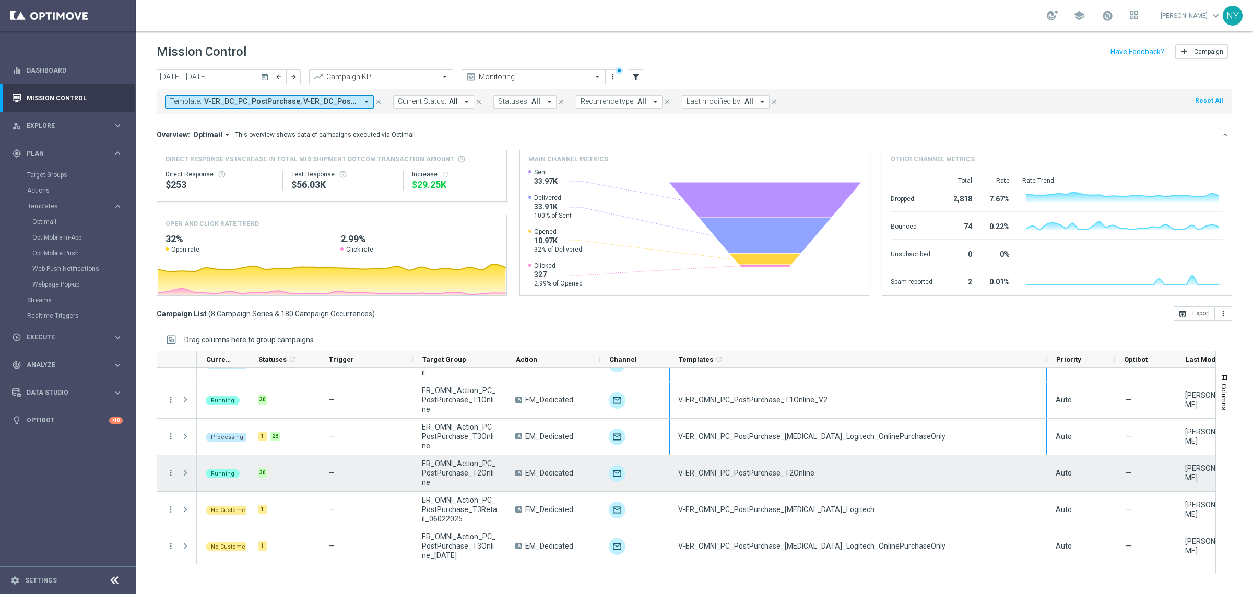
scroll to position [97, 0]
drag, startPoint x: 829, startPoint y: 473, endPoint x: 675, endPoint y: 472, distance: 153.5
click at [675, 472] on div "V-ER_OMNI_PC_PostPurchase_T2Online" at bounding box center [858, 472] width 378 height 36
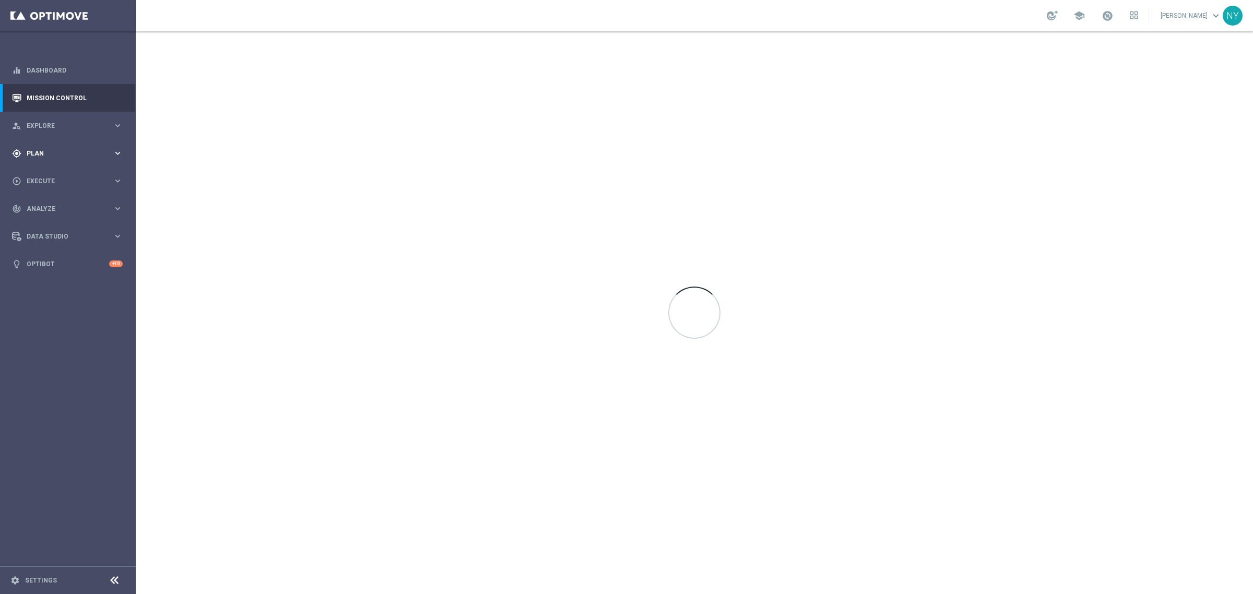
click at [30, 149] on div "gps_fixed Plan" at bounding box center [62, 153] width 101 height 9
click at [41, 205] on span "Templates" at bounding box center [65, 206] width 75 height 6
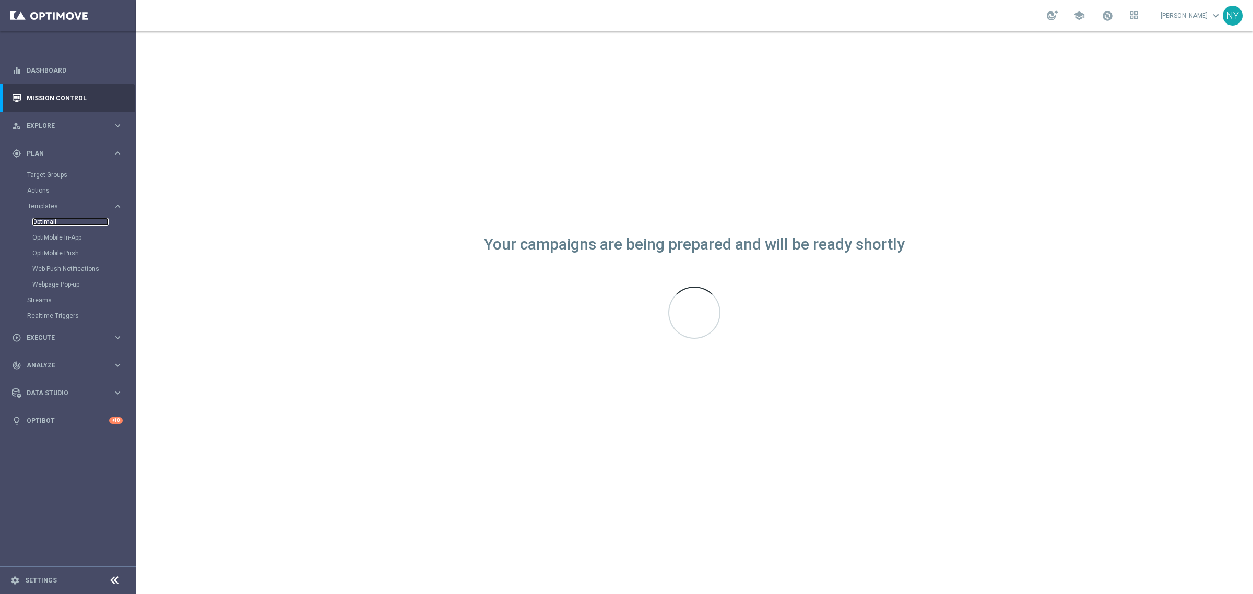
click at [48, 218] on link "Optimail" at bounding box center [70, 222] width 76 height 8
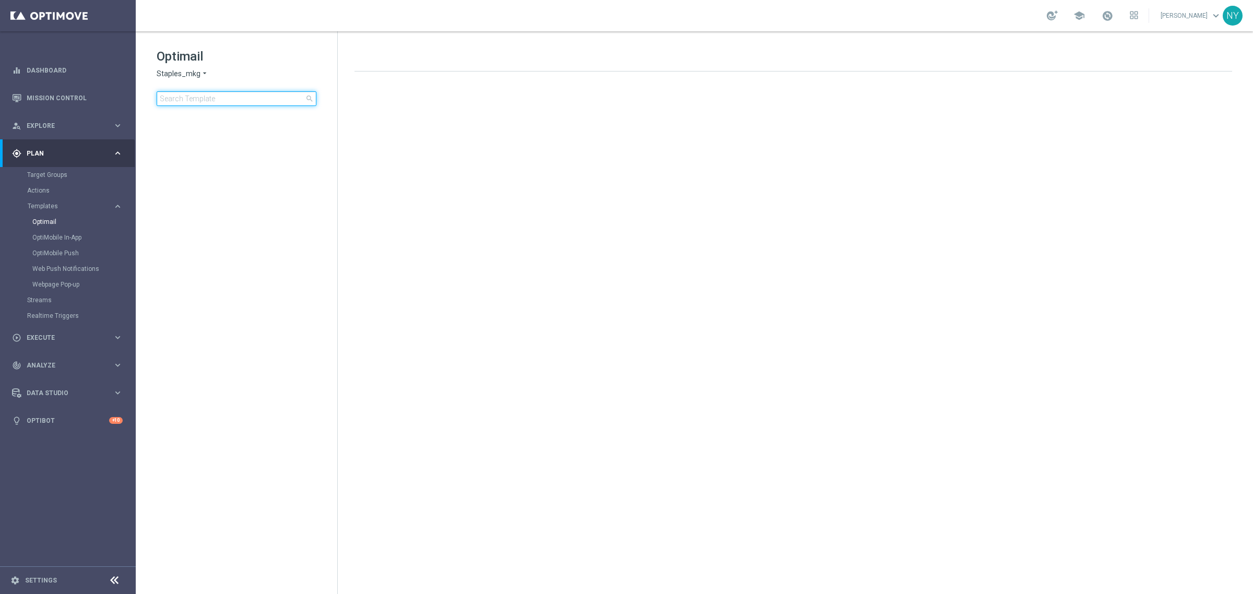
click at [170, 98] on input at bounding box center [237, 98] width 160 height 15
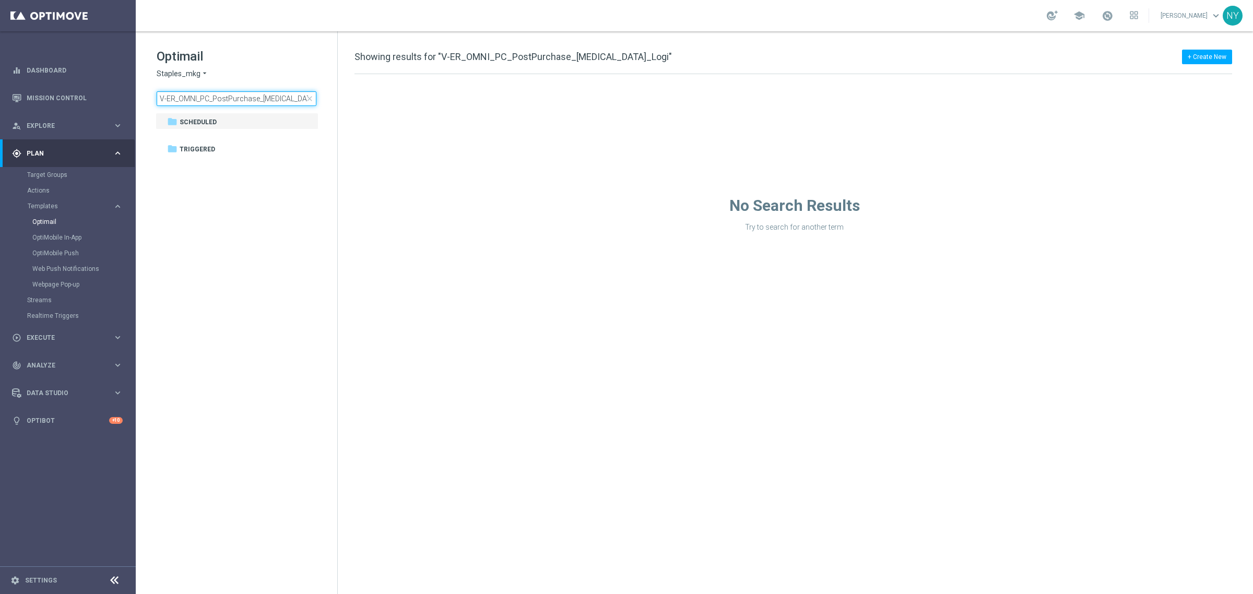
click at [293, 97] on input "V-ER_OMNI_PC_PostPurchase_T3_Logi" at bounding box center [237, 98] width 160 height 15
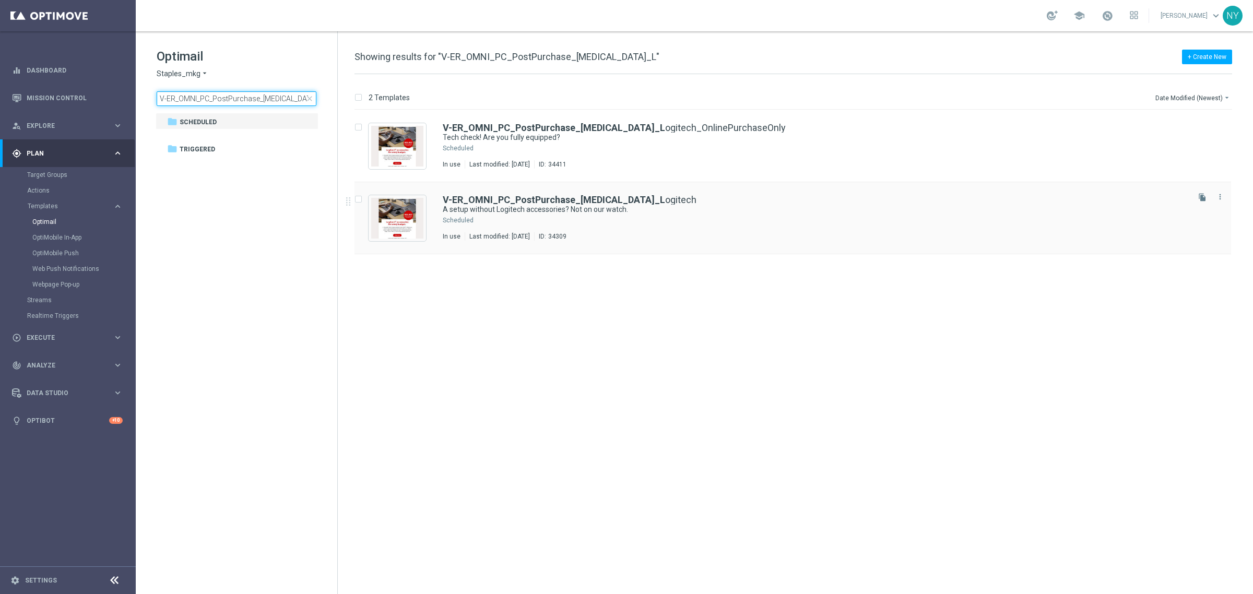
type input "V-ER_OMNI_PC_PostPurchase_T3_L"
click at [571, 199] on b "V-ER_OMNI_PC_PostPurchase_T3_L" at bounding box center [554, 199] width 222 height 11
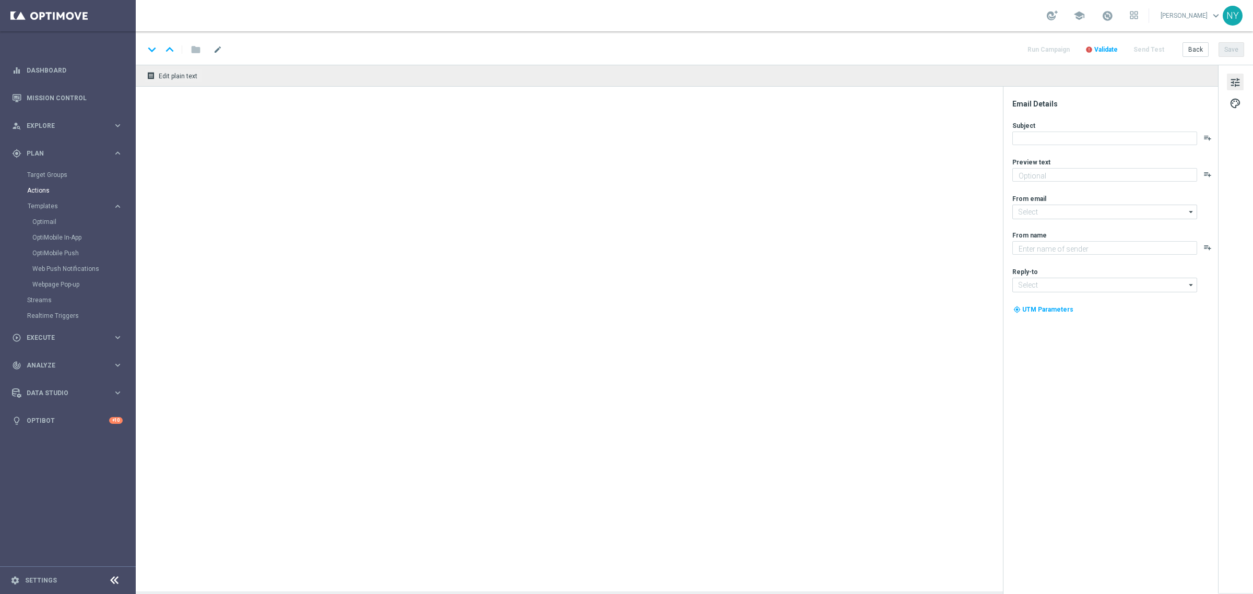
type textarea "Snag these must-have tech deals today!"
type input "[EMAIL_ADDRESS][DOMAIN_NAME]"
type textarea "Staples"
type input "[EMAIL_ADDRESS][DOMAIN_NAME]"
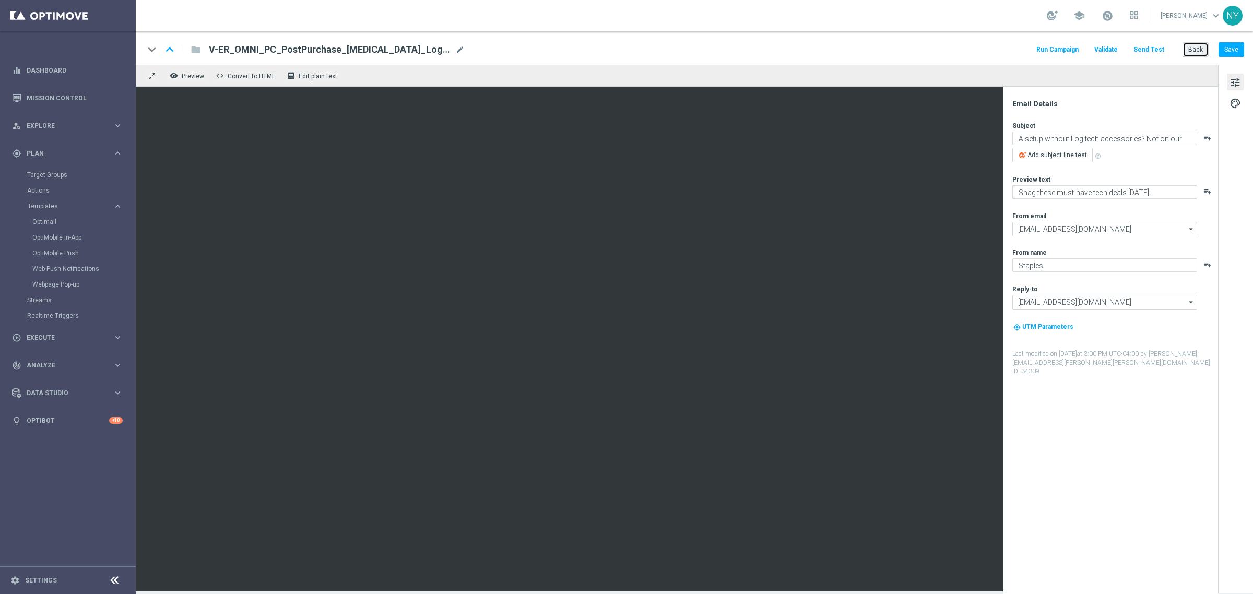
click at [1201, 52] on button "Back" at bounding box center [1196, 49] width 26 height 15
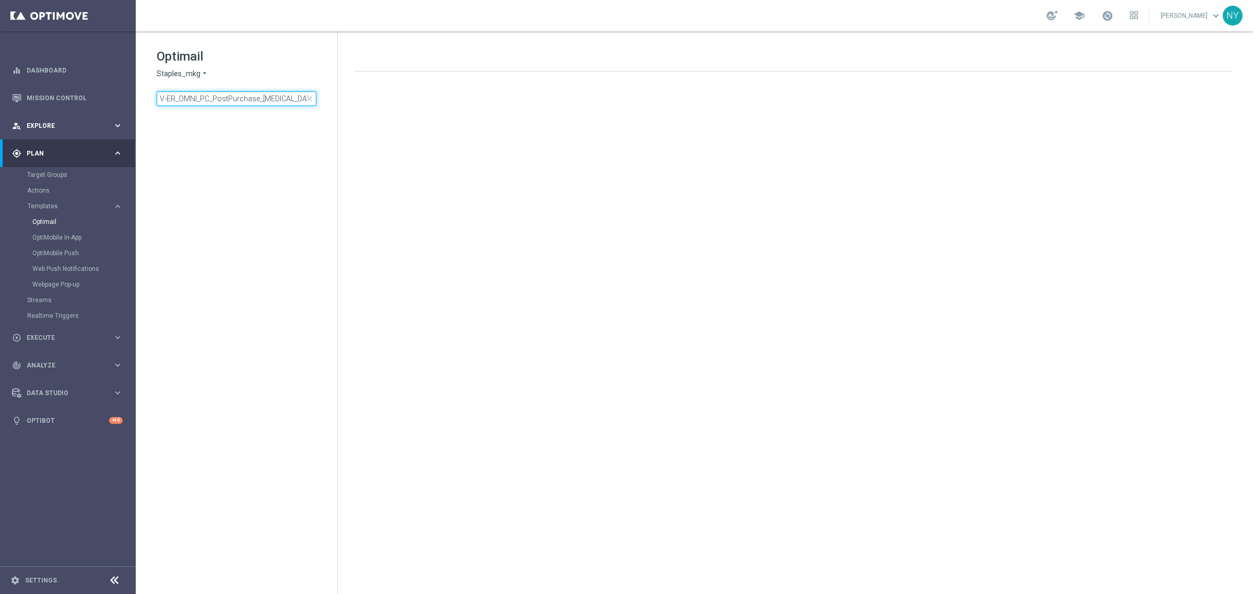
drag, startPoint x: 280, startPoint y: 101, endPoint x: 48, endPoint y: 114, distance: 233.3
click at [49, 114] on main "equalizer Dashboard Mission Control" at bounding box center [626, 297] width 1253 height 594
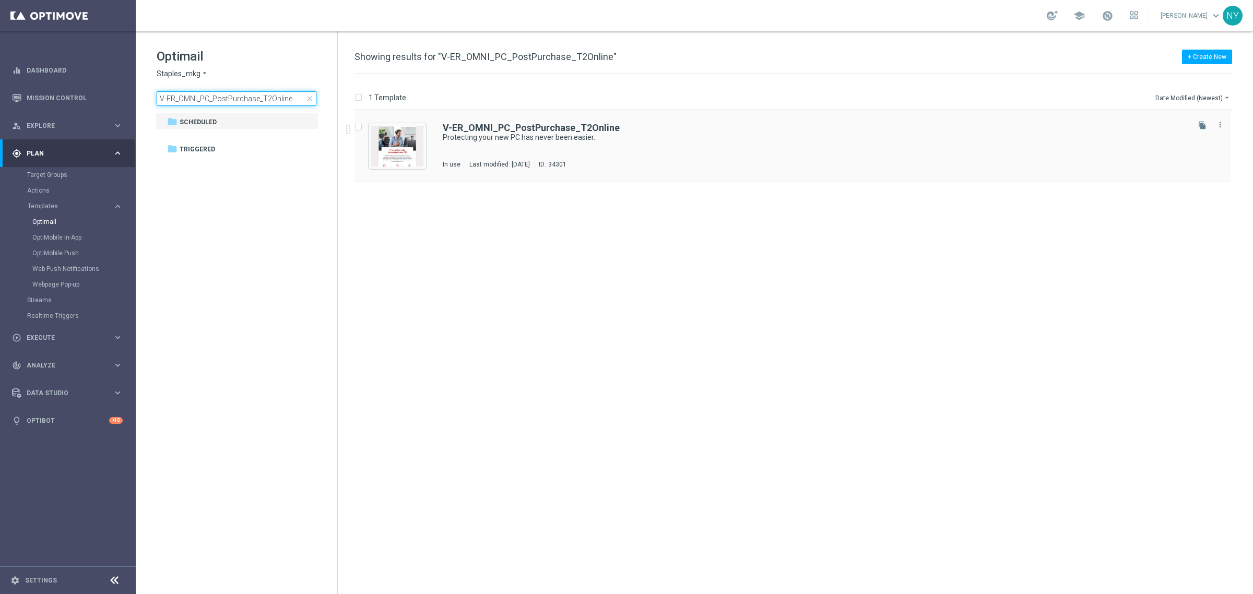
type input "V-ER_OMNI_PC_PostPurchase_T2Online"
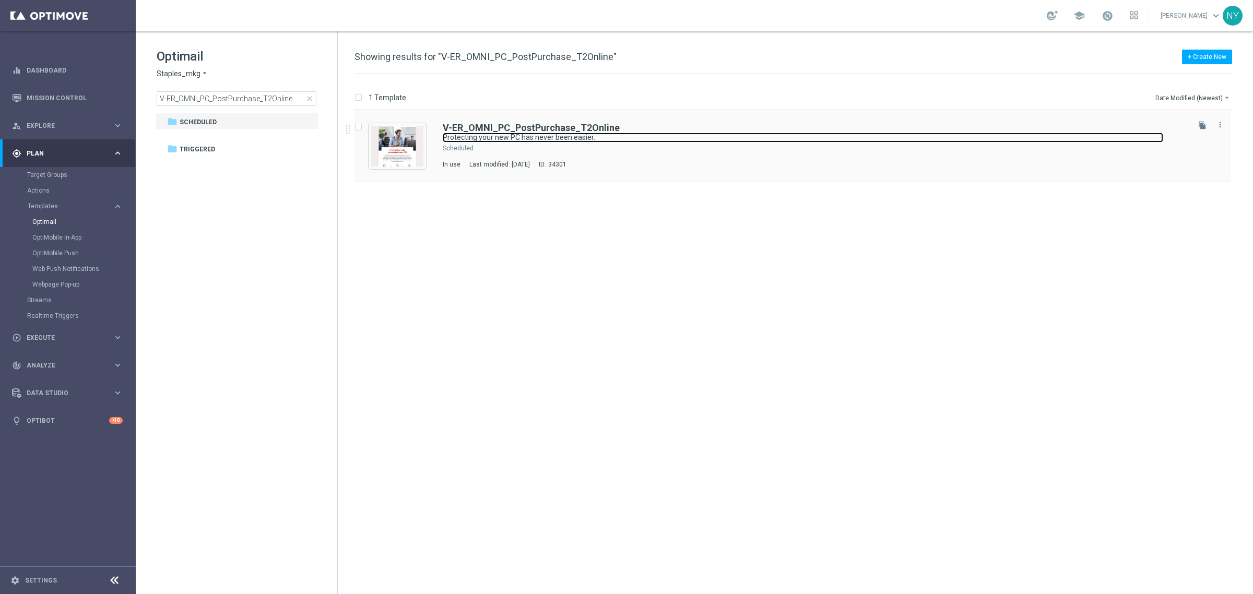
click at [523, 133] on link "Protecting your new PC has never been easier." at bounding box center [803, 138] width 721 height 10
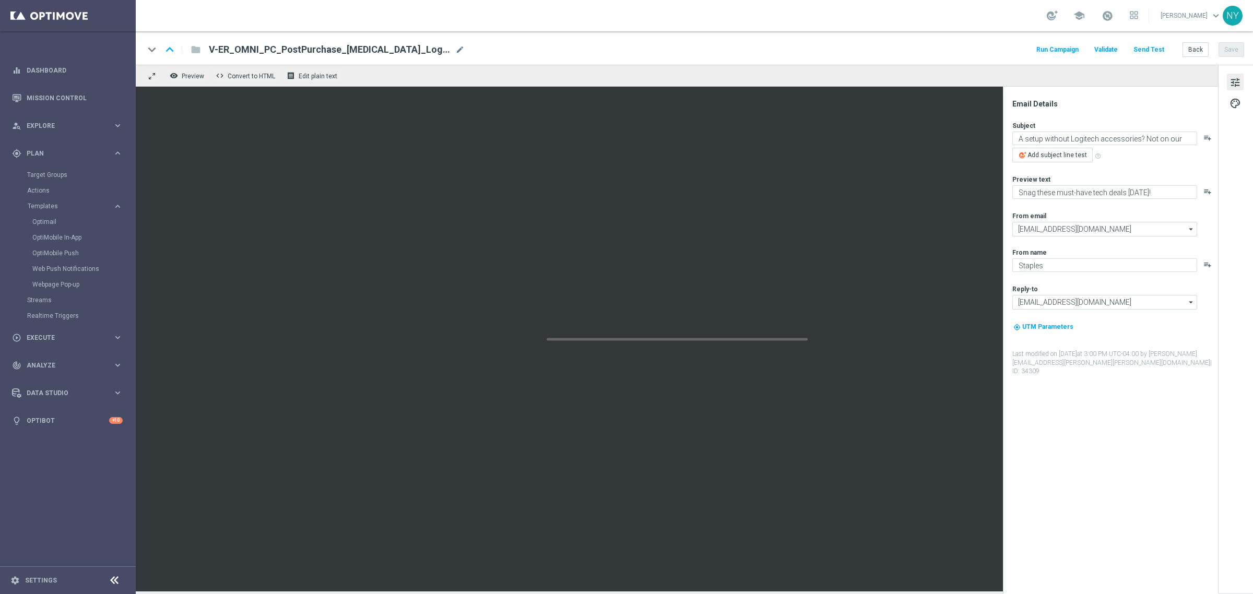
type textarea "Protecting your new PC has never been easier."
type textarea "We're here for you! Activate your plan [DATE]."
click at [1189, 46] on button "Back" at bounding box center [1196, 49] width 26 height 15
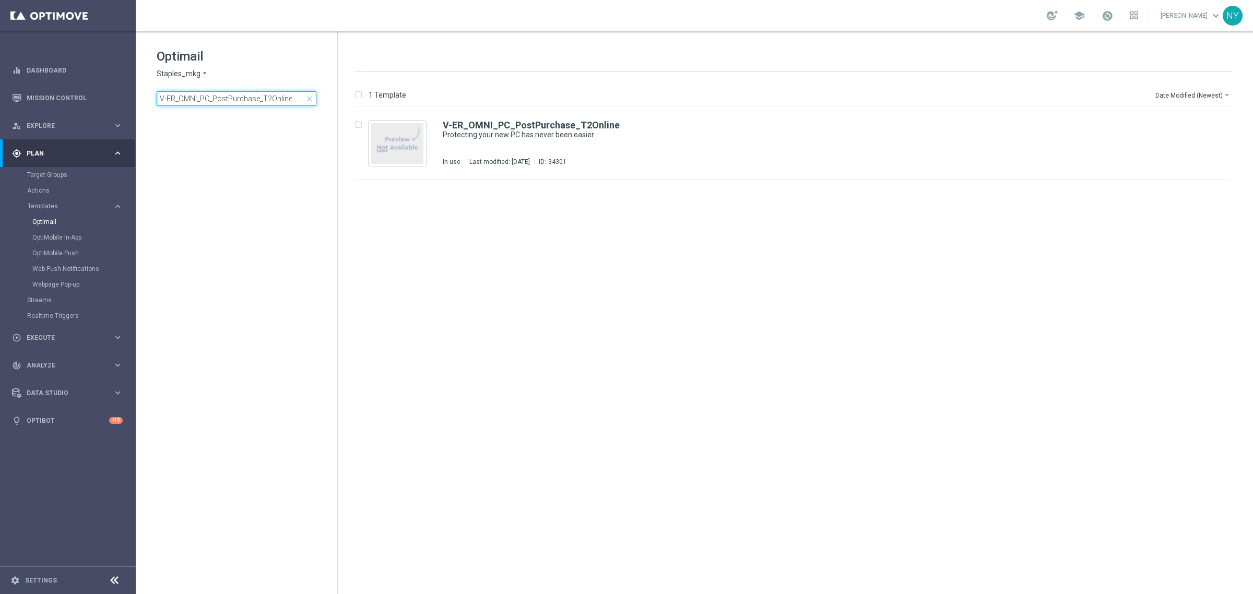
drag, startPoint x: 290, startPoint y: 100, endPoint x: -94, endPoint y: 123, distance: 385.0
click at [0, 123] on html "equalizer Dashboard Mission Control" at bounding box center [626, 297] width 1253 height 594
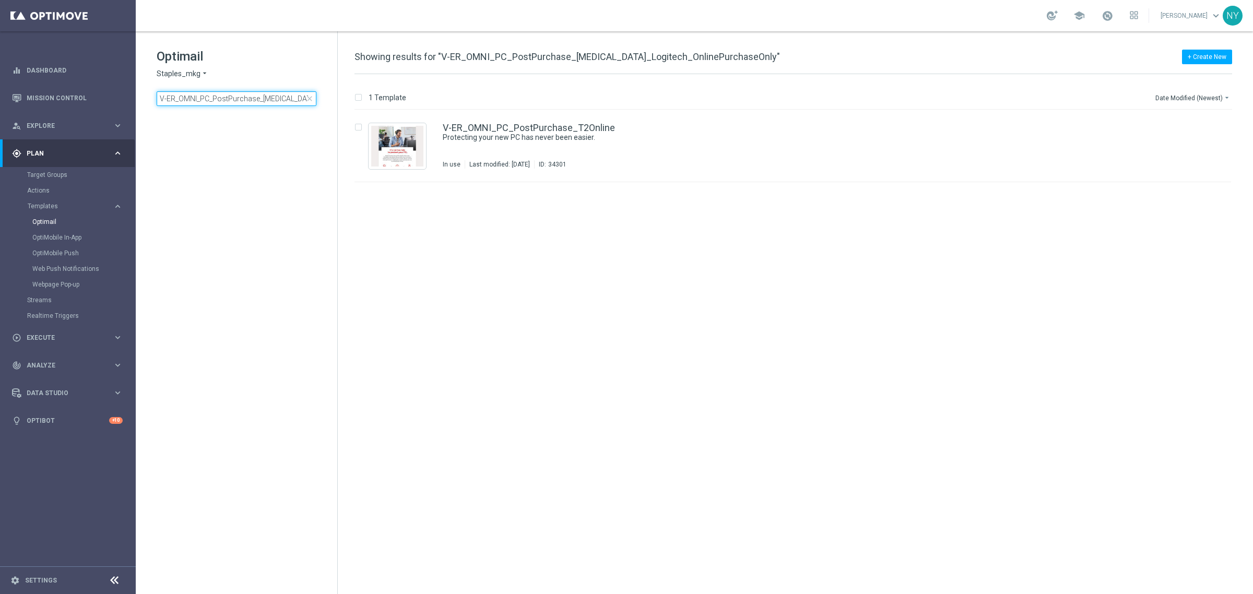
scroll to position [0, 58]
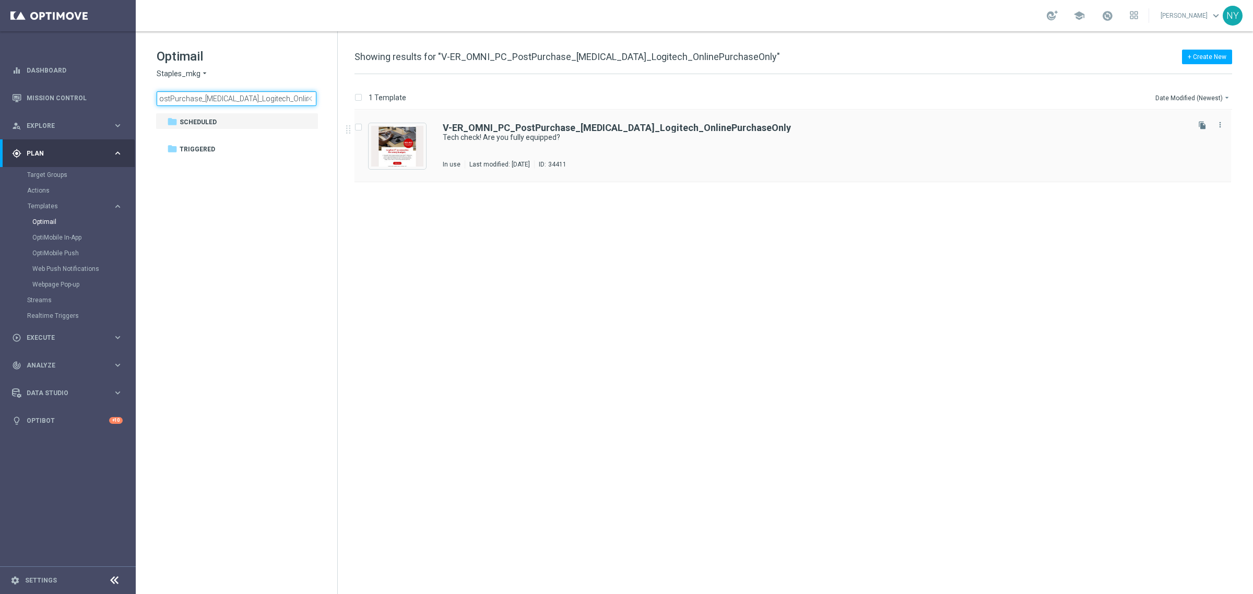
type input "V-ER_OMNI_PC_PostPurchase_T3_Logitech_OnlinePurchaseOnly"
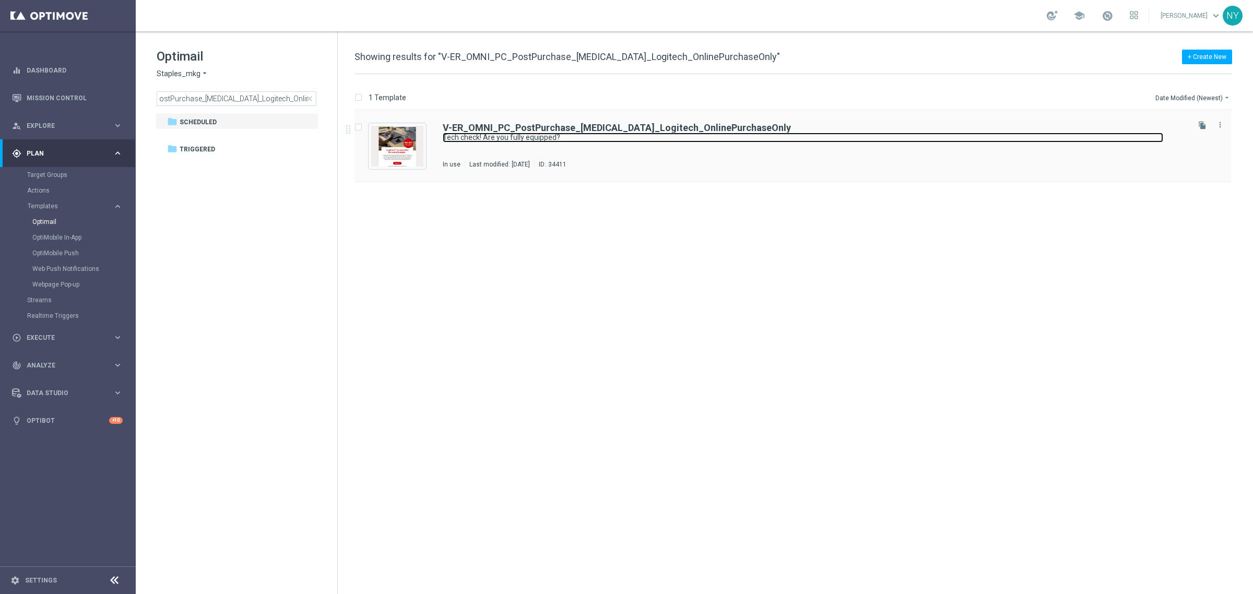
click at [526, 133] on link "Tech check! Are you fully equipped?" at bounding box center [803, 138] width 721 height 10
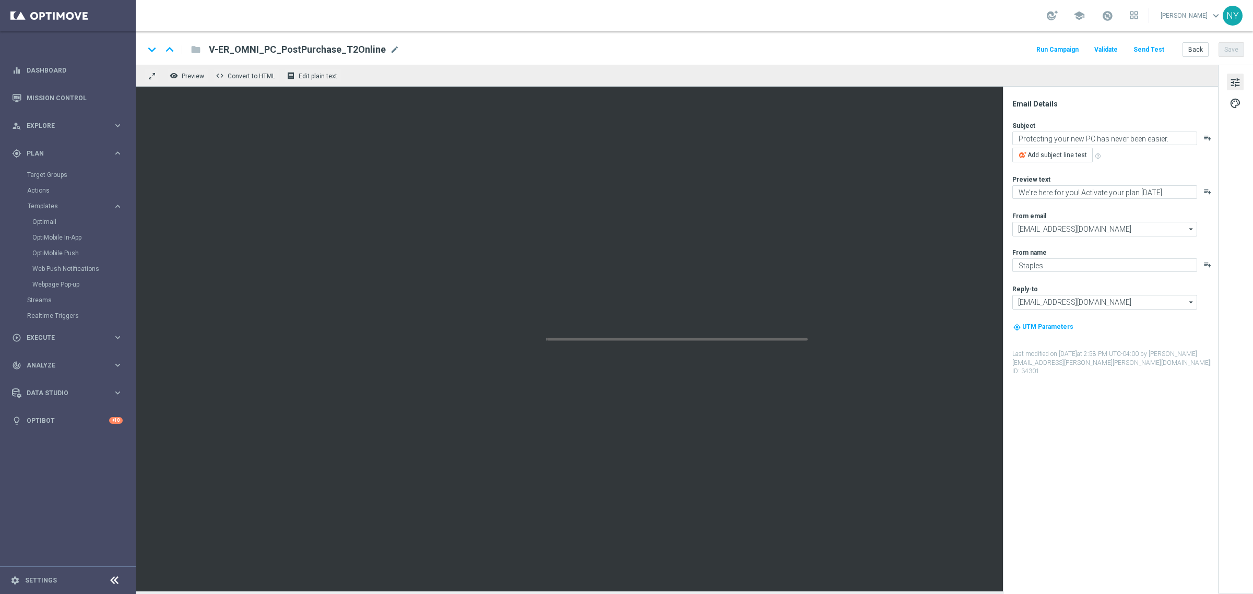
type textarea "Tech check! Are you fully equipped?"
type textarea "Snag these must-have tech deals today!"
click at [1204, 51] on button "Back" at bounding box center [1196, 49] width 26 height 15
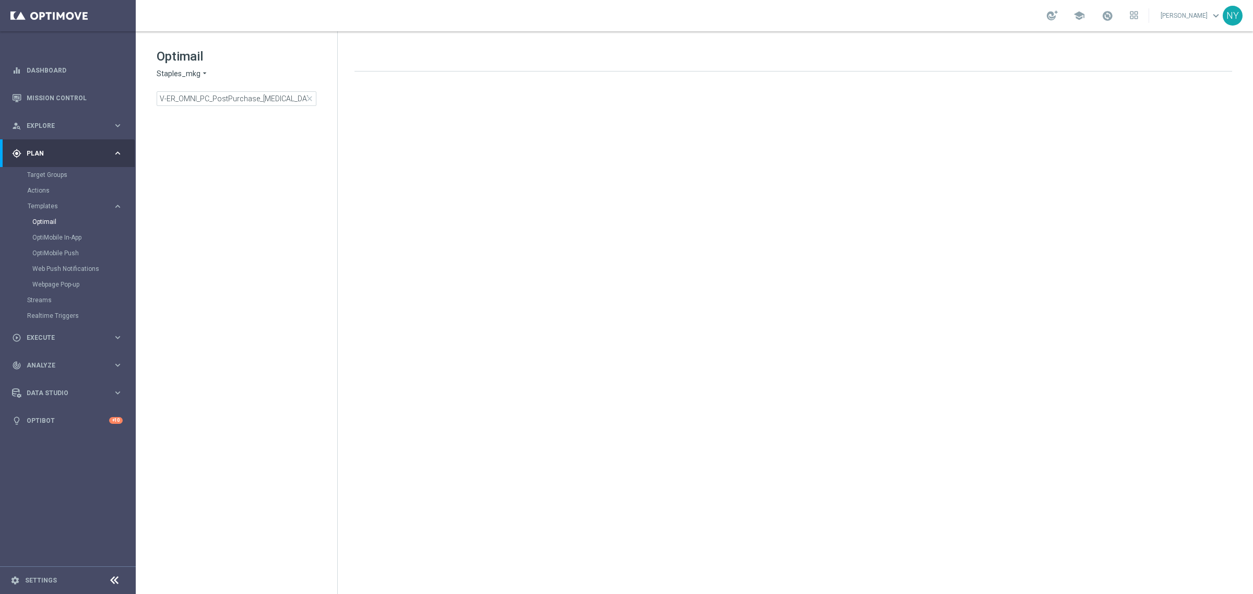
click at [310, 101] on span "close" at bounding box center [309, 99] width 8 height 8
click at [243, 100] on input at bounding box center [237, 98] width 160 height 15
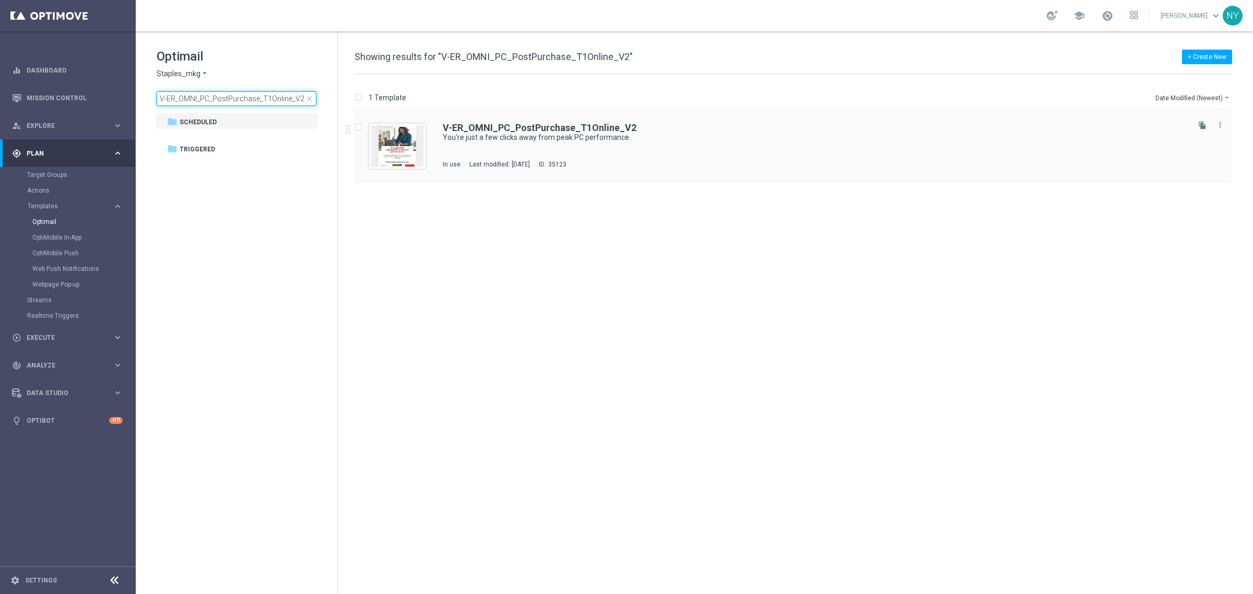
type input "V-ER_OMNI_PC_PostPurchase_T1Online_V2"
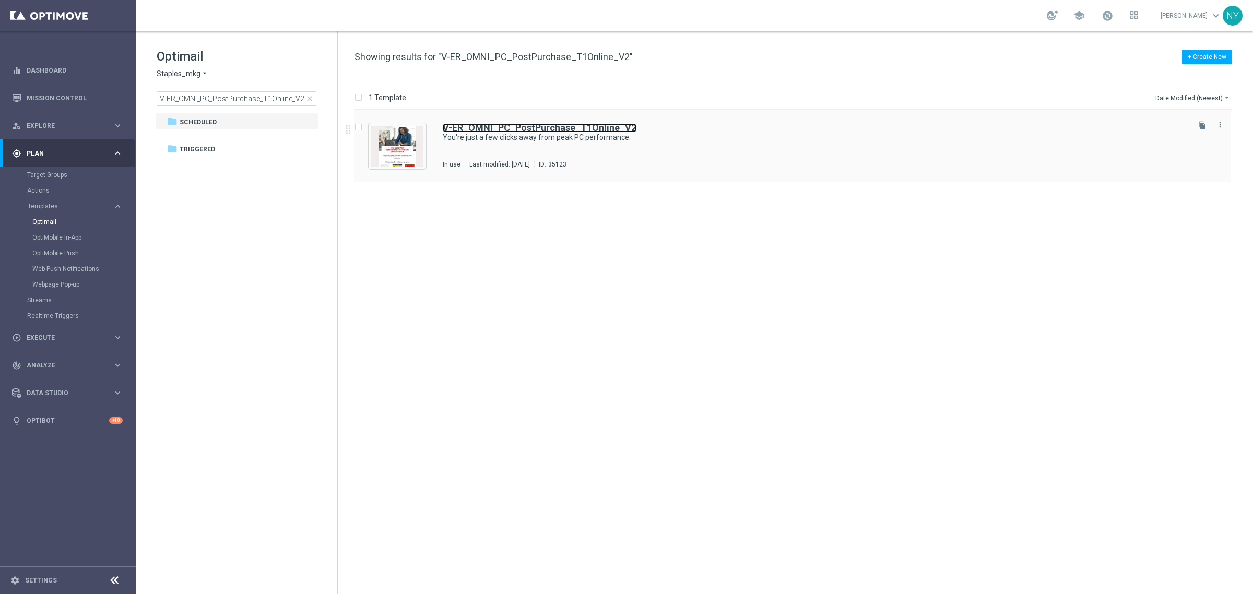
click at [516, 131] on b "V-ER_OMNI_PC_PostPurchase_T1Online_V2" at bounding box center [540, 127] width 194 height 11
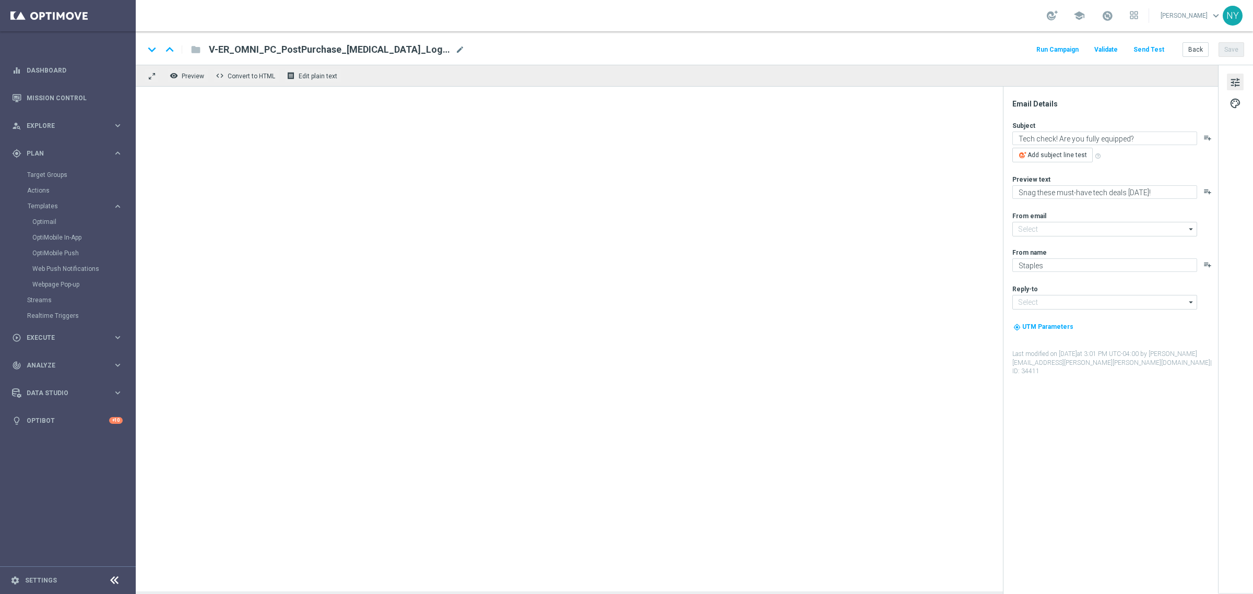
type input "[EMAIL_ADDRESS][DOMAIN_NAME]"
type textarea "You're just a few clicks away from peak PC performance."
type textarea "Your new PC may be incomplete without these."
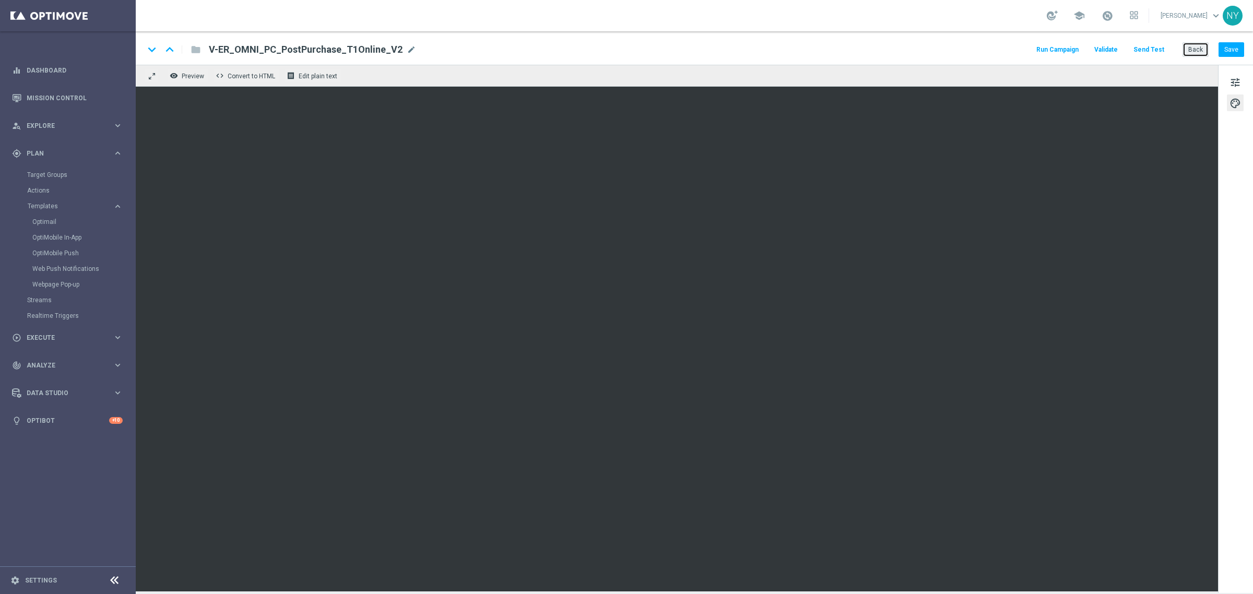
click at [1199, 49] on button "Back" at bounding box center [1196, 49] width 26 height 15
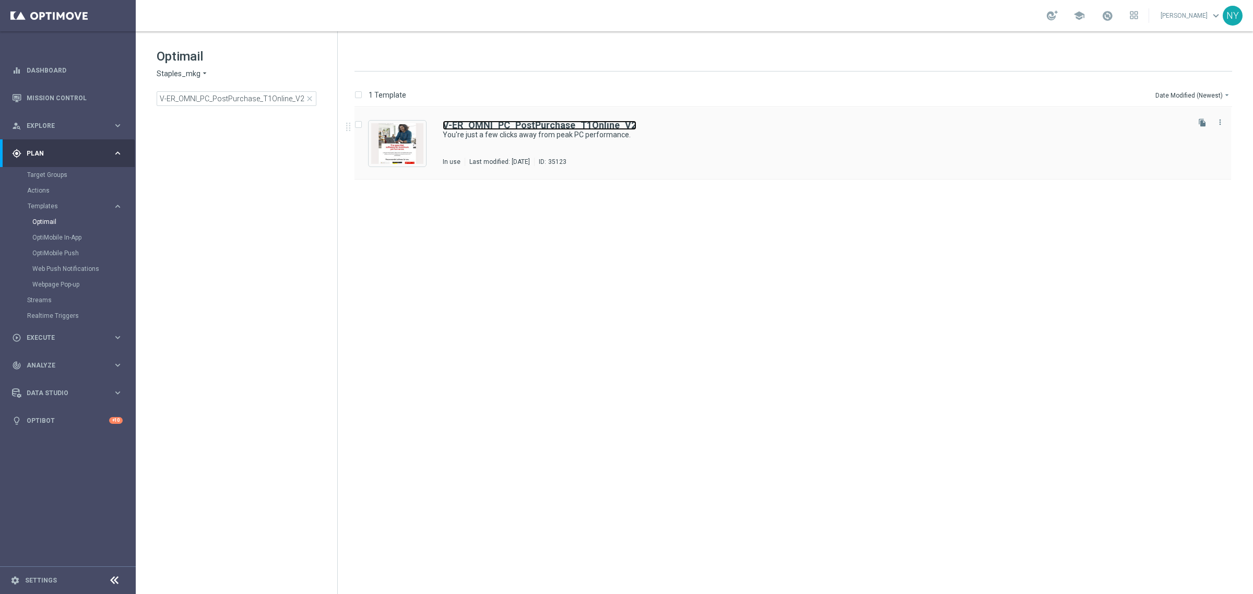
click at [512, 125] on b "V-ER_OMNI_PC_PostPurchase_T1Online_V2" at bounding box center [540, 125] width 194 height 11
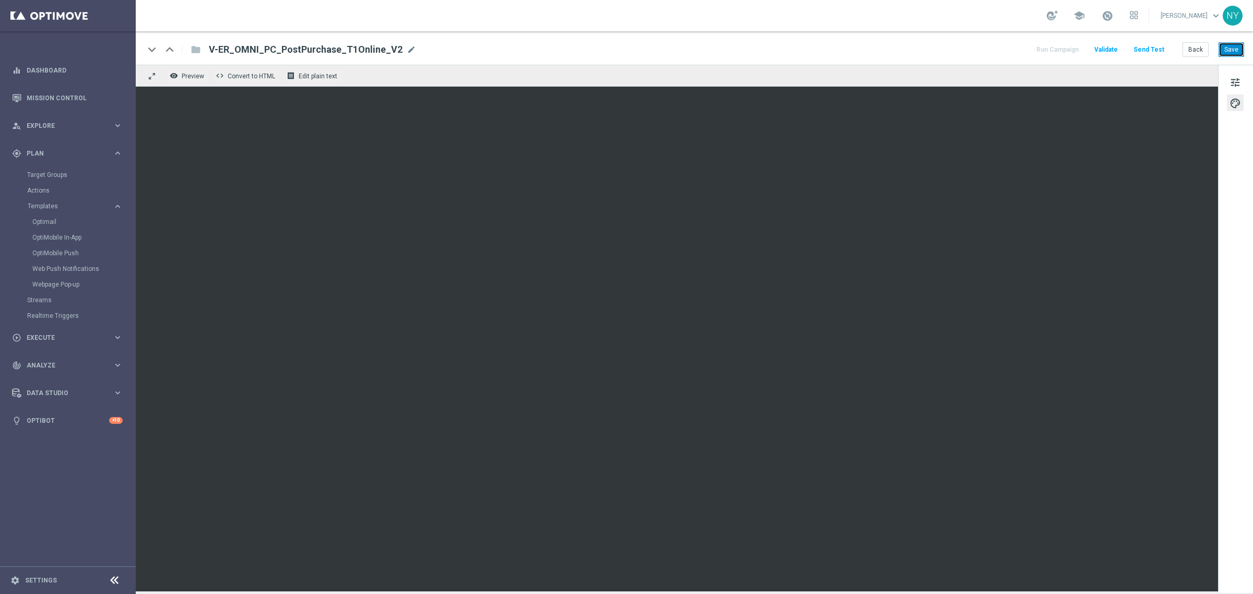
click at [1230, 50] on button "Save" at bounding box center [1232, 49] width 26 height 15
click at [1234, 52] on button "Save" at bounding box center [1232, 49] width 26 height 15
click at [1235, 49] on button "Save" at bounding box center [1232, 49] width 26 height 15
click at [1234, 48] on button "Save" at bounding box center [1232, 49] width 26 height 15
click at [1233, 48] on button "Save" at bounding box center [1232, 49] width 26 height 15
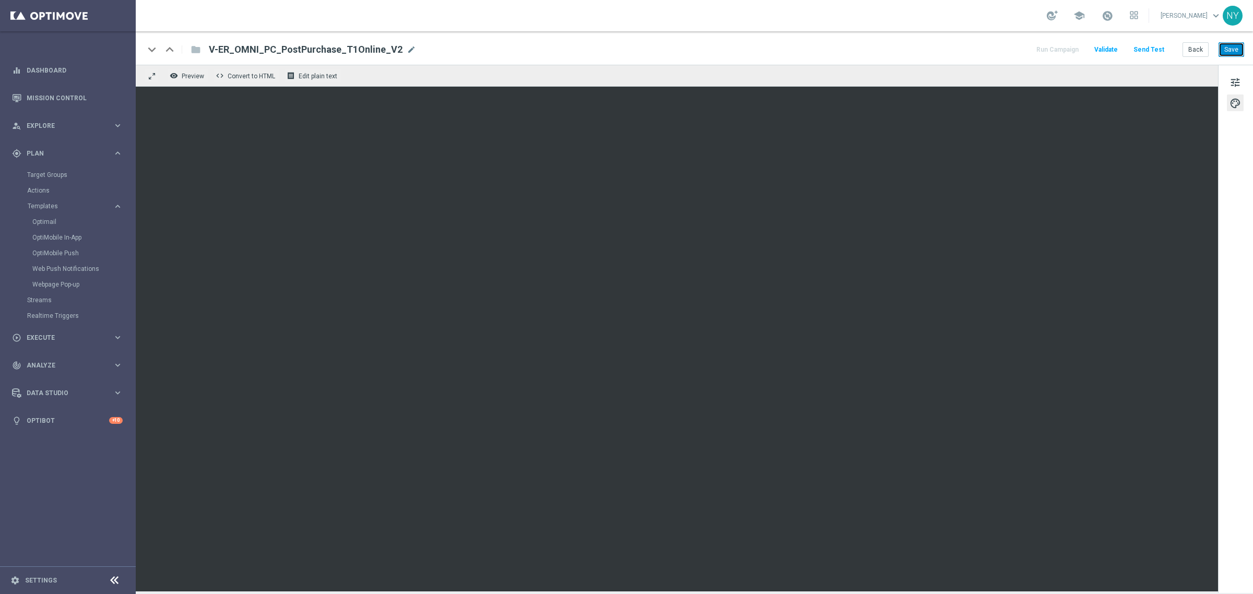
click at [1235, 50] on button "Save" at bounding box center [1232, 49] width 26 height 15
drag, startPoint x: 1233, startPoint y: 48, endPoint x: 1175, endPoint y: 68, distance: 61.6
click at [1233, 48] on button "Save" at bounding box center [1232, 49] width 26 height 15
click at [1240, 49] on button "Save" at bounding box center [1232, 49] width 26 height 15
click at [1139, 46] on button "Send Test" at bounding box center [1149, 50] width 34 height 14
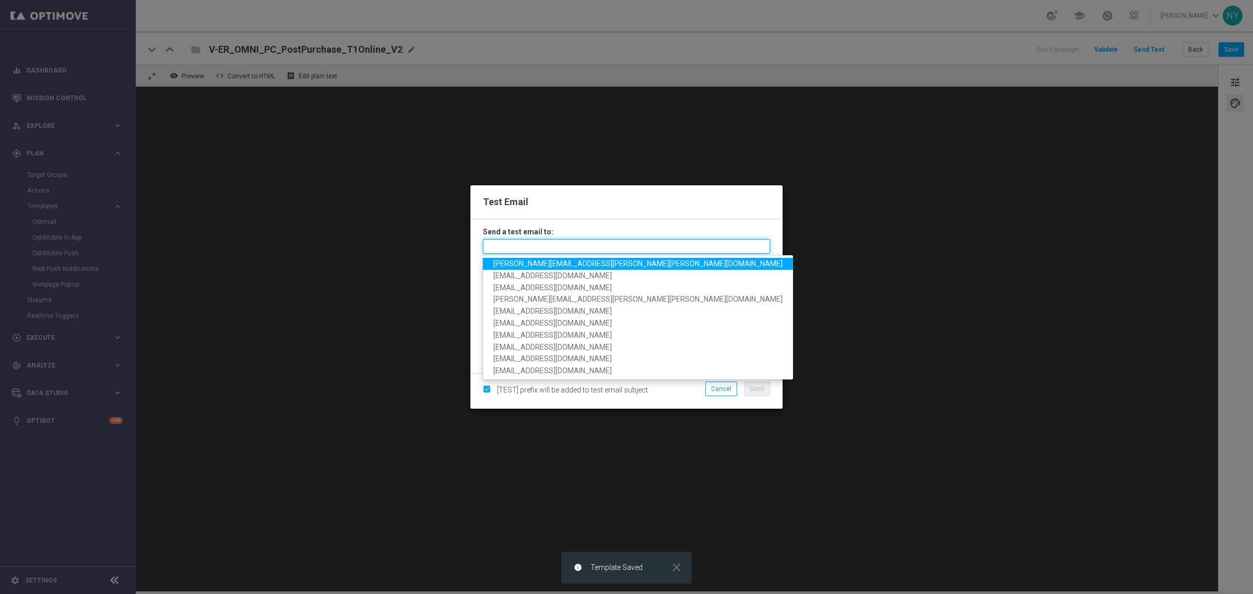
click at [507, 249] on input "text" at bounding box center [626, 246] width 287 height 15
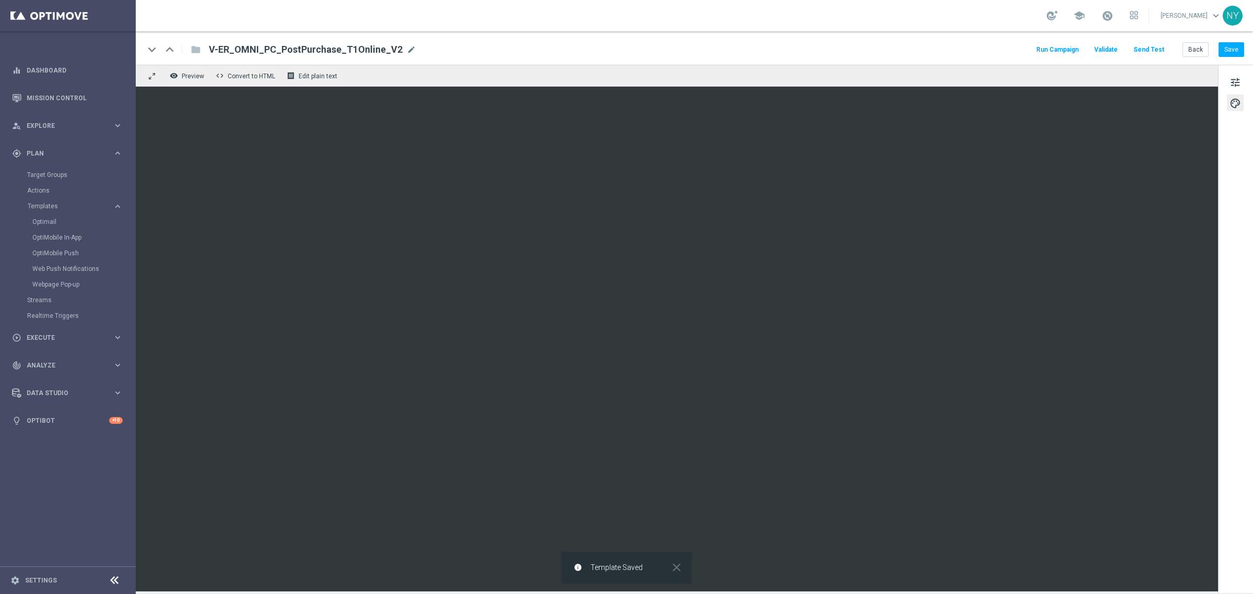
click at [1142, 43] on button "Send Test" at bounding box center [1149, 50] width 34 height 14
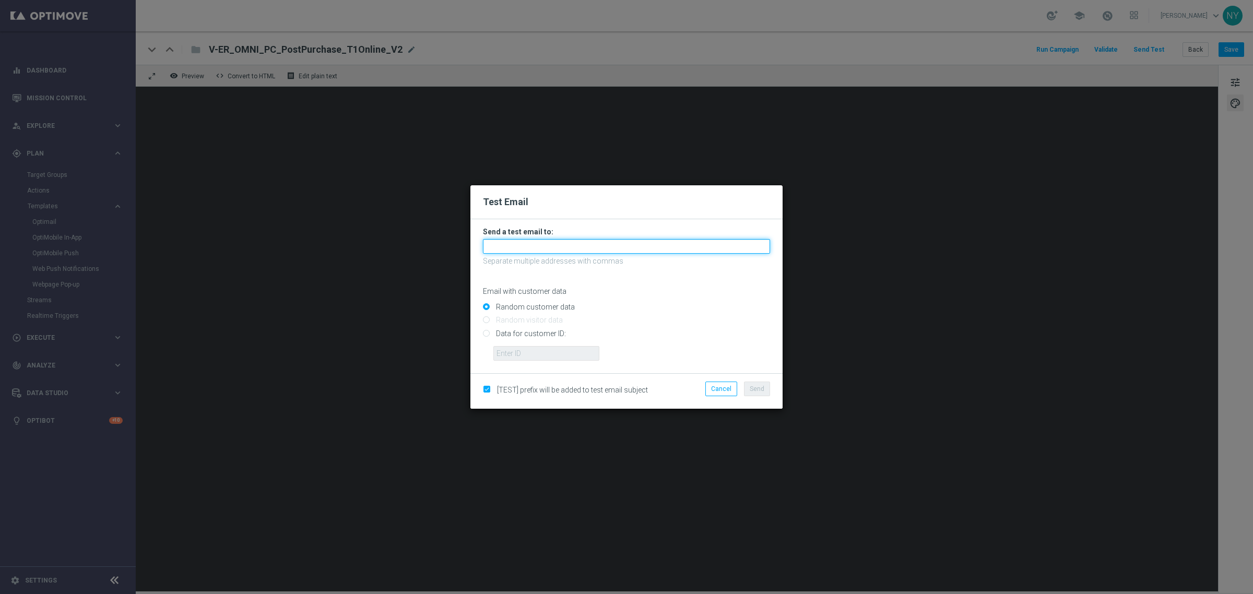
click at [510, 251] on input "text" at bounding box center [626, 246] width 287 height 15
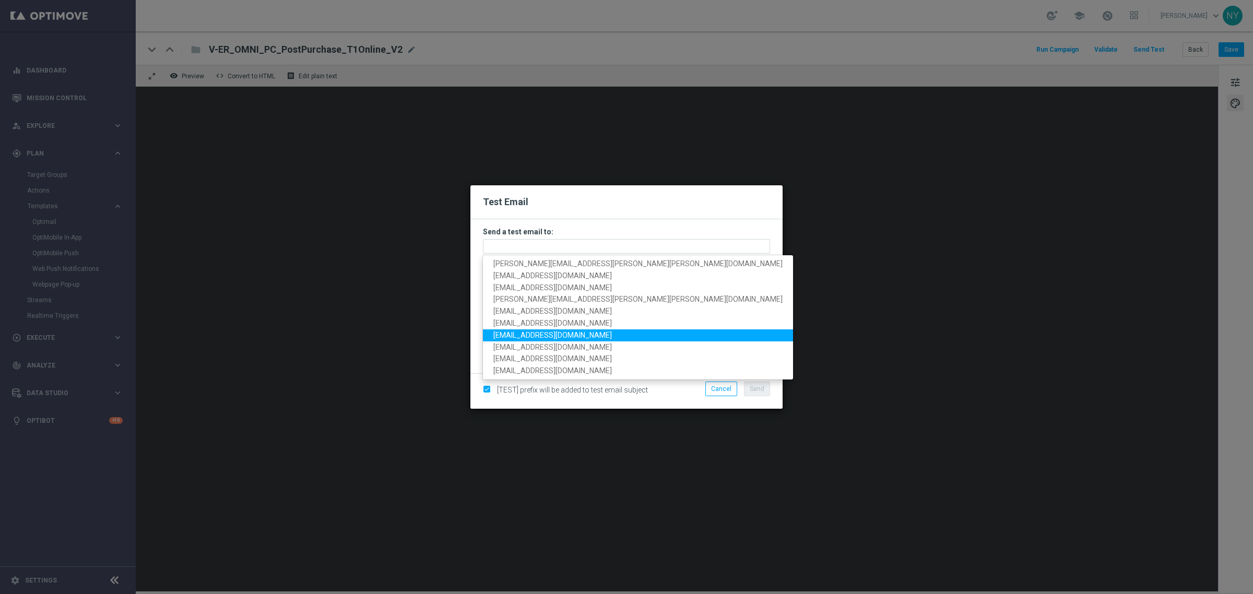
click at [546, 336] on span "neilyetts3@litmusemail.com" at bounding box center [552, 335] width 119 height 8
type input "neilyetts3@litmusemail.com"
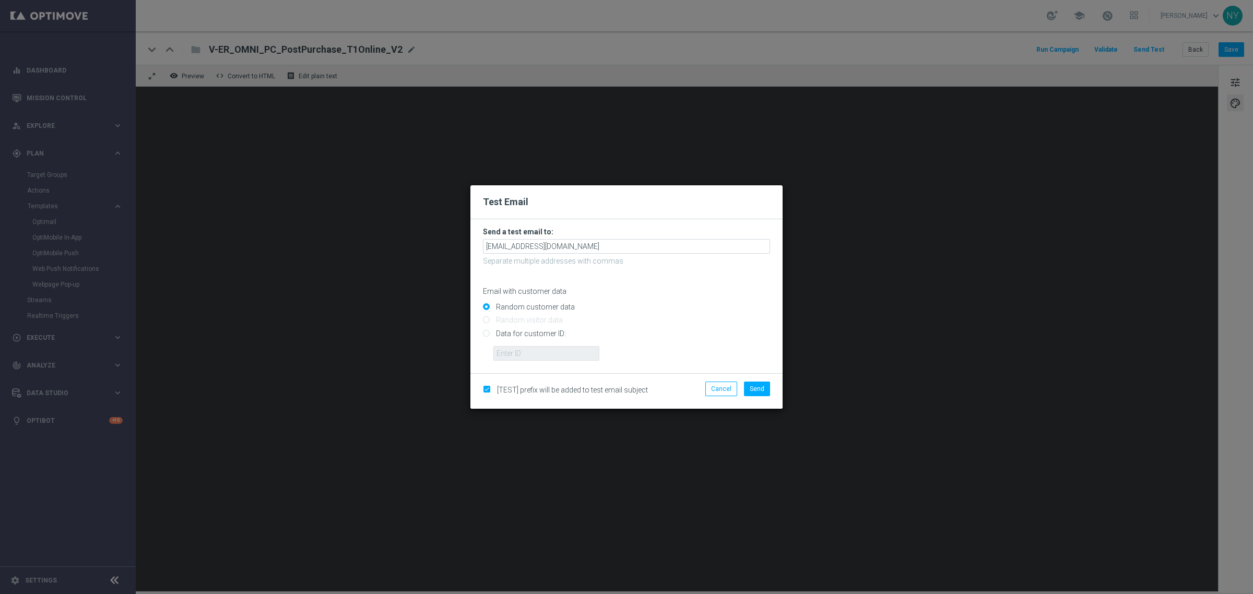
click at [486, 332] on input "Data for customer ID:" at bounding box center [626, 338] width 287 height 15
radio input "true"
click at [545, 359] on input "text" at bounding box center [546, 353] width 106 height 15
paste input "10000006208"
type input "10000006208"
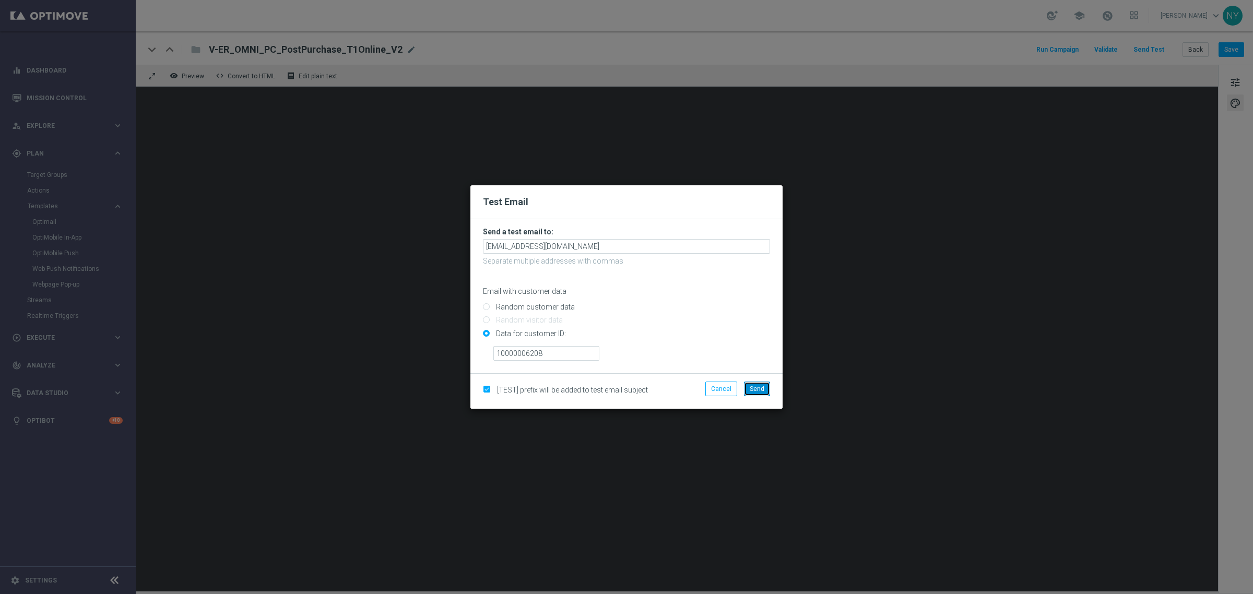
click at [758, 390] on span "Send" at bounding box center [757, 388] width 15 height 7
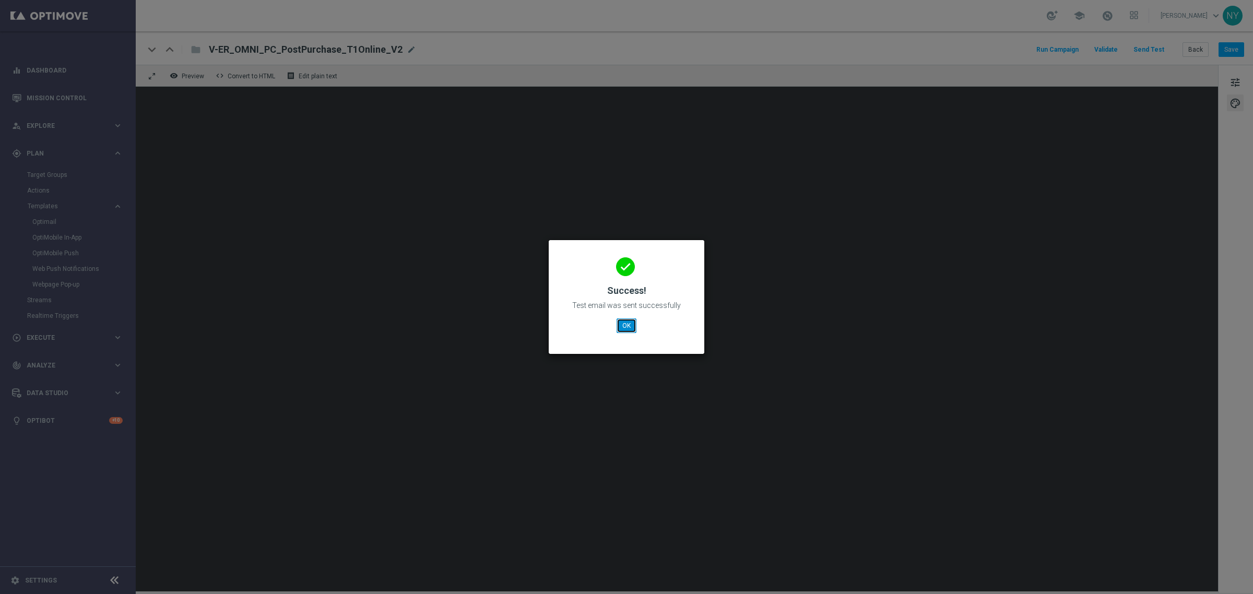
click at [627, 323] on button "OK" at bounding box center [627, 326] width 20 height 15
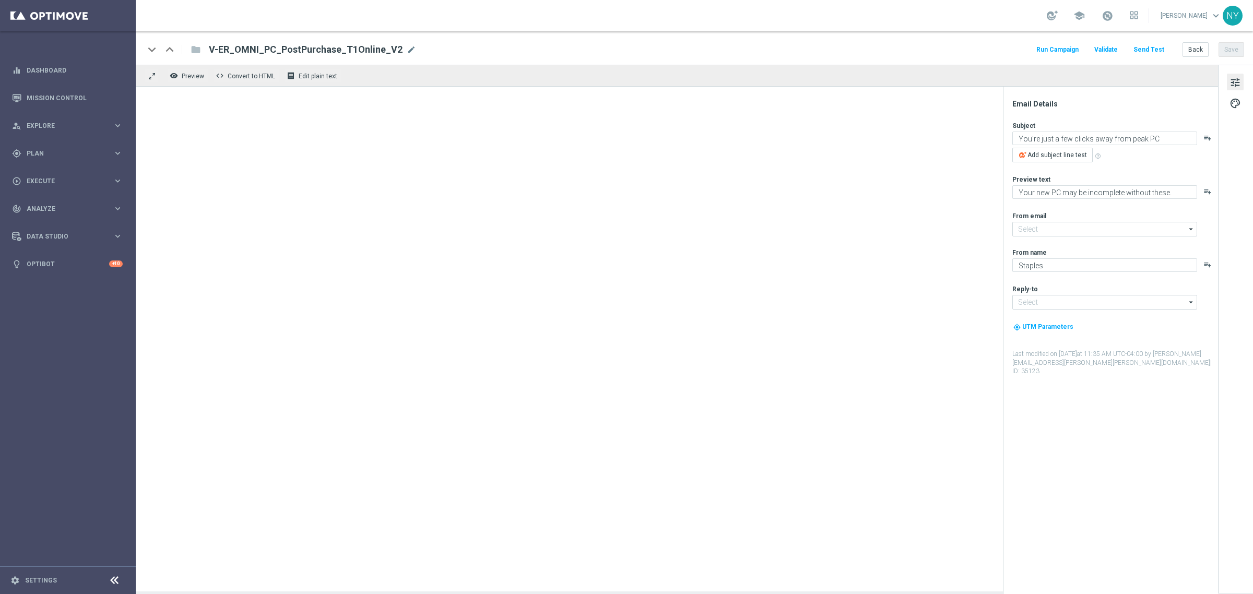
type input "[EMAIL_ADDRESS][DOMAIN_NAME]"
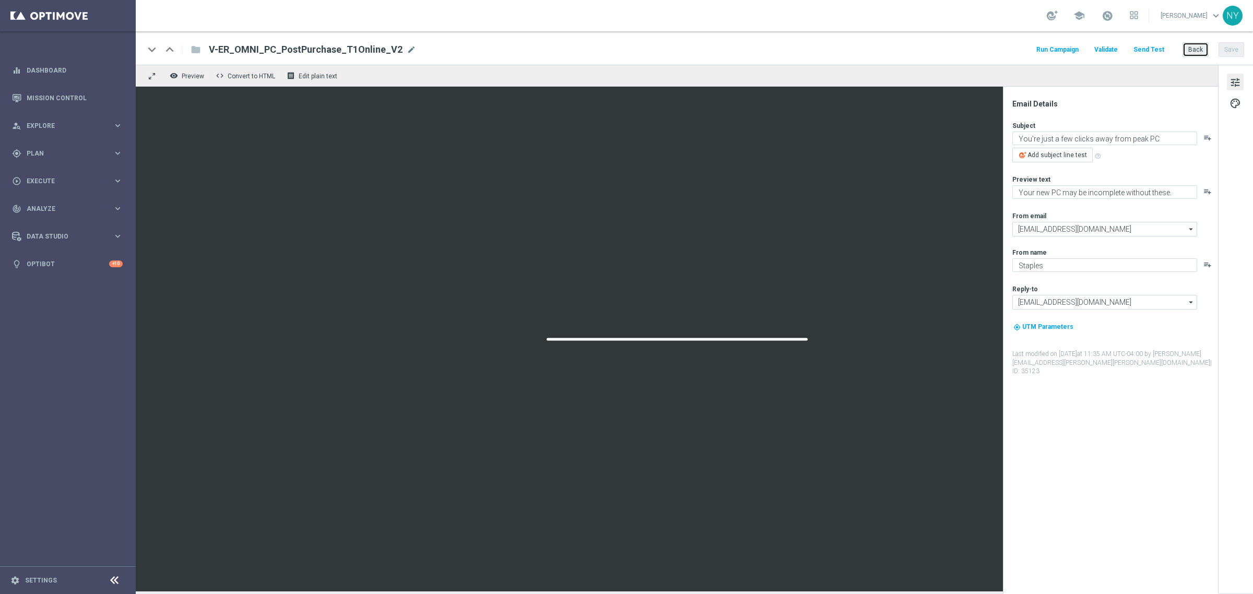
click at [1203, 48] on button "Back" at bounding box center [1196, 49] width 26 height 15
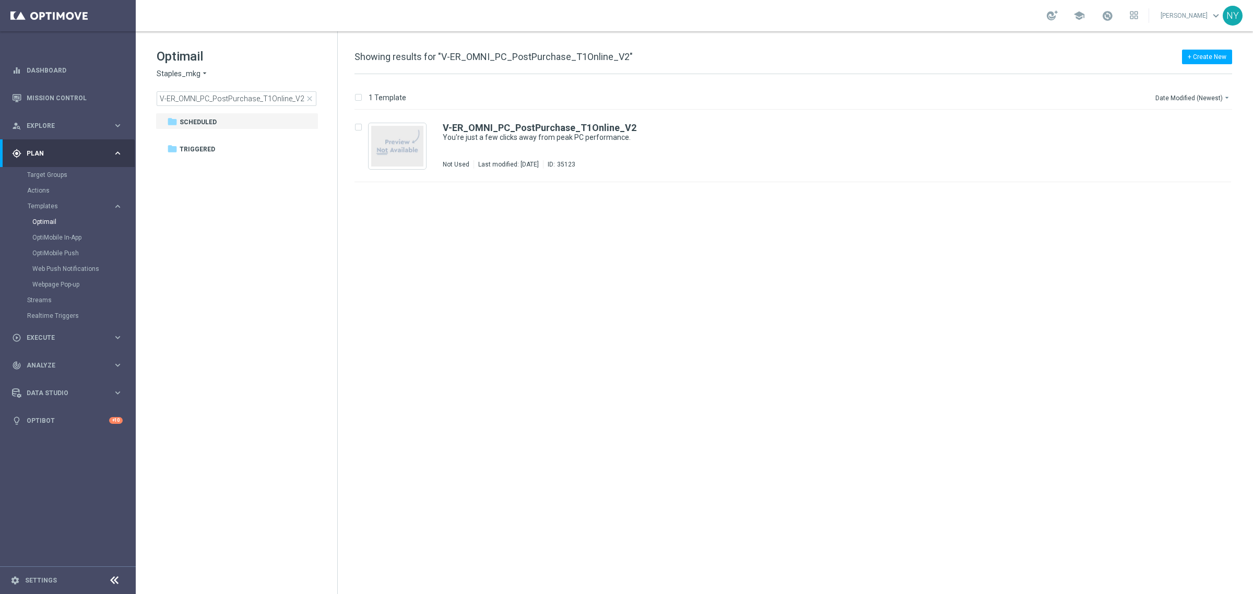
drag, startPoint x: 312, startPoint y: 101, endPoint x: 225, endPoint y: 98, distance: 87.2
click at [312, 101] on span "close" at bounding box center [309, 99] width 8 height 8
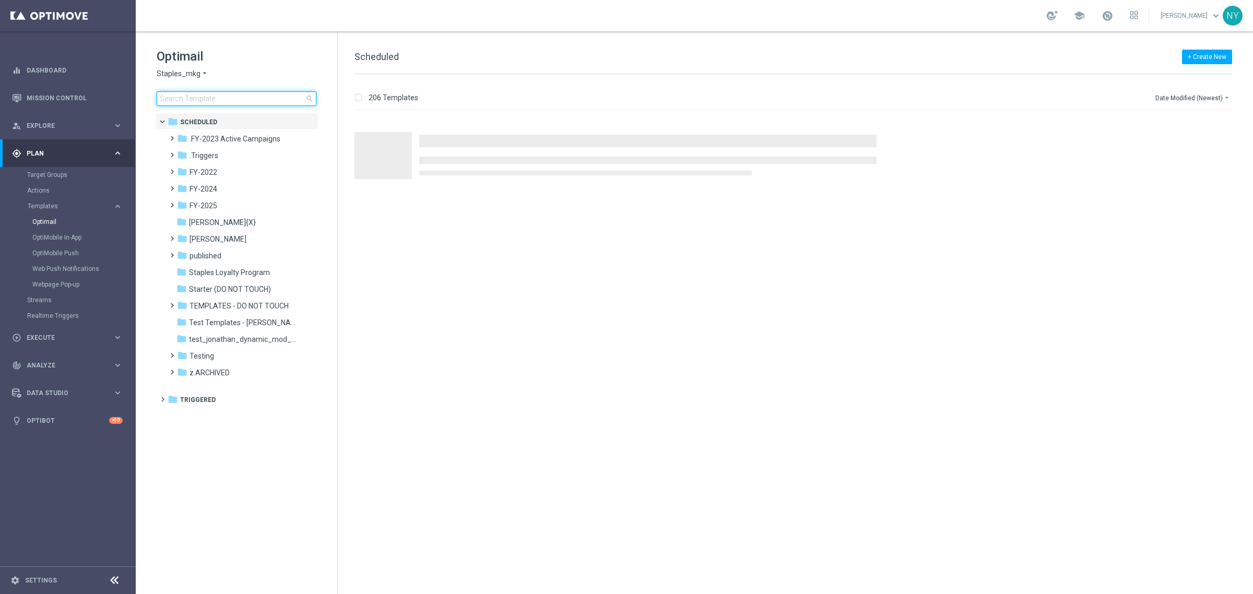
click at [217, 100] on input at bounding box center [237, 98] width 160 height 15
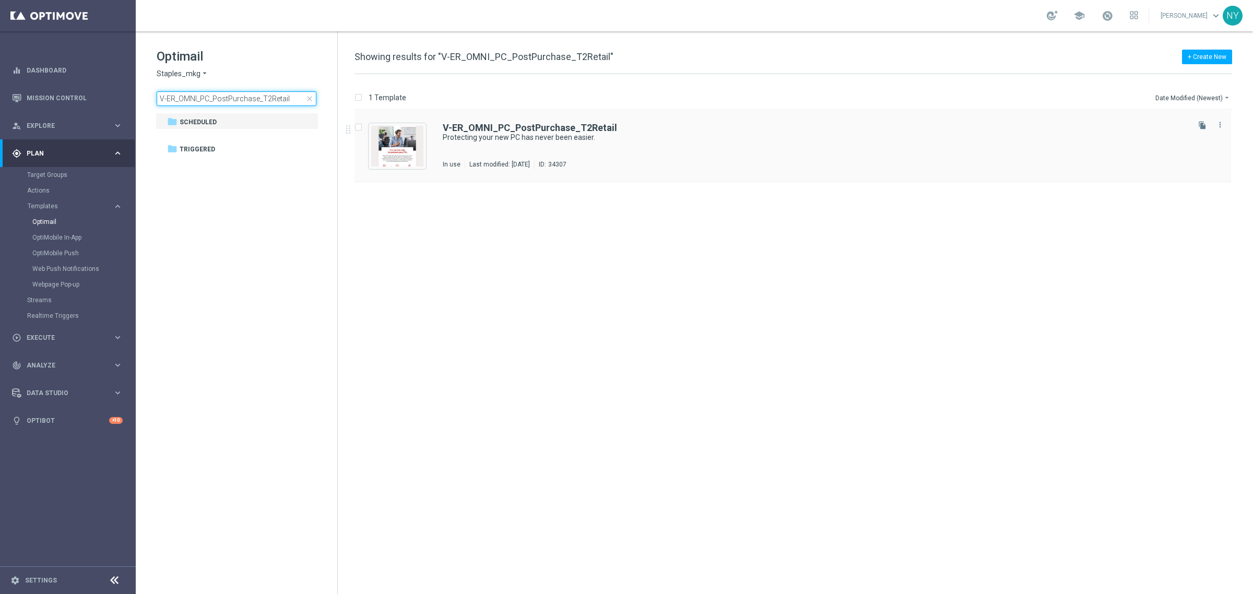
type input "V-ER_OMNI_PC_PostPurchase_T2Retail"
click at [504, 131] on b "V-ER_OMNI_PC_PostPurchase_T2Retail" at bounding box center [530, 127] width 174 height 11
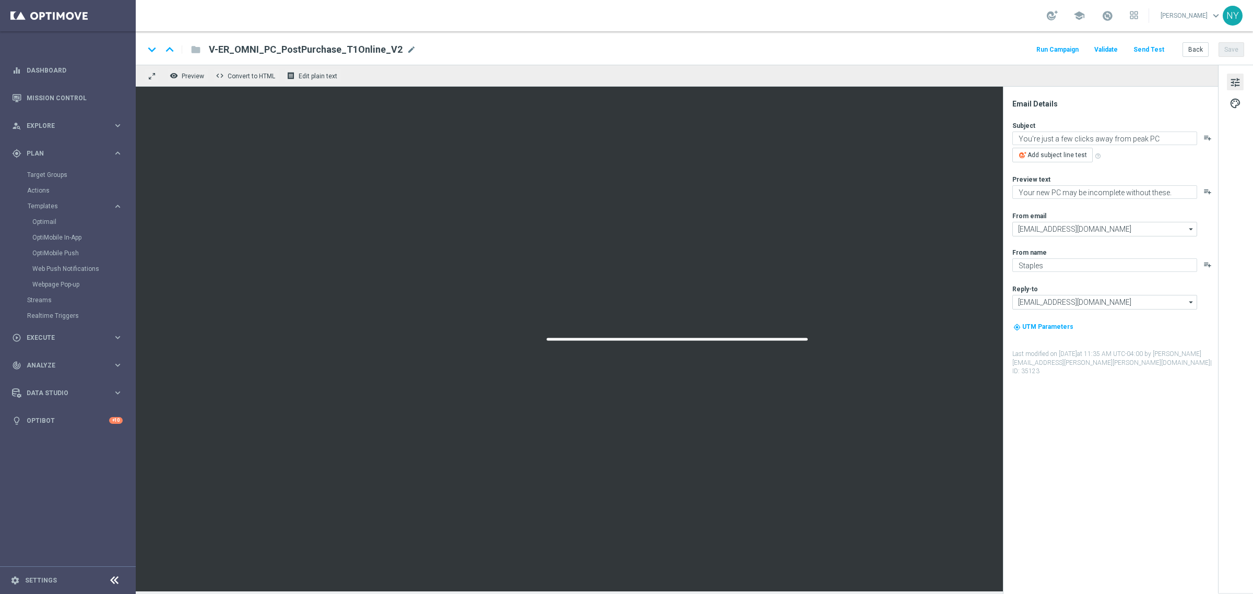
type textarea "Protecting your new PC has never been easier."
type textarea "We're here for you! Activate your plan [DATE]."
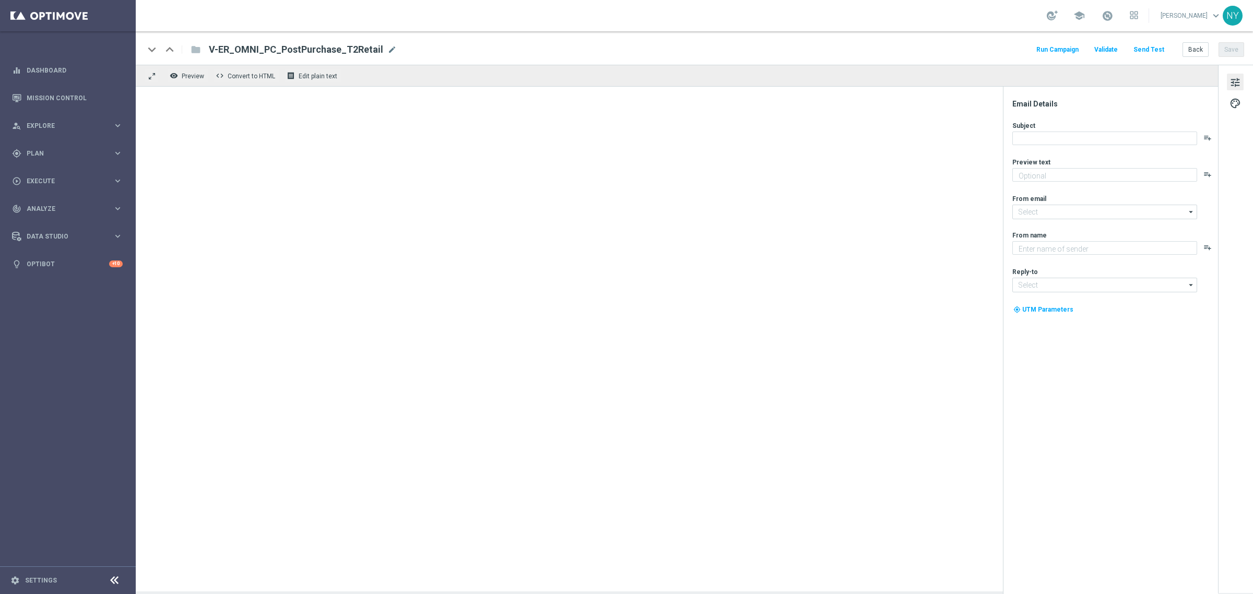
type textarea "We're here for you! Activate your plan [DATE]."
type input "[EMAIL_ADDRESS][DOMAIN_NAME]"
type textarea "Staples"
type input "[EMAIL_ADDRESS][DOMAIN_NAME]"
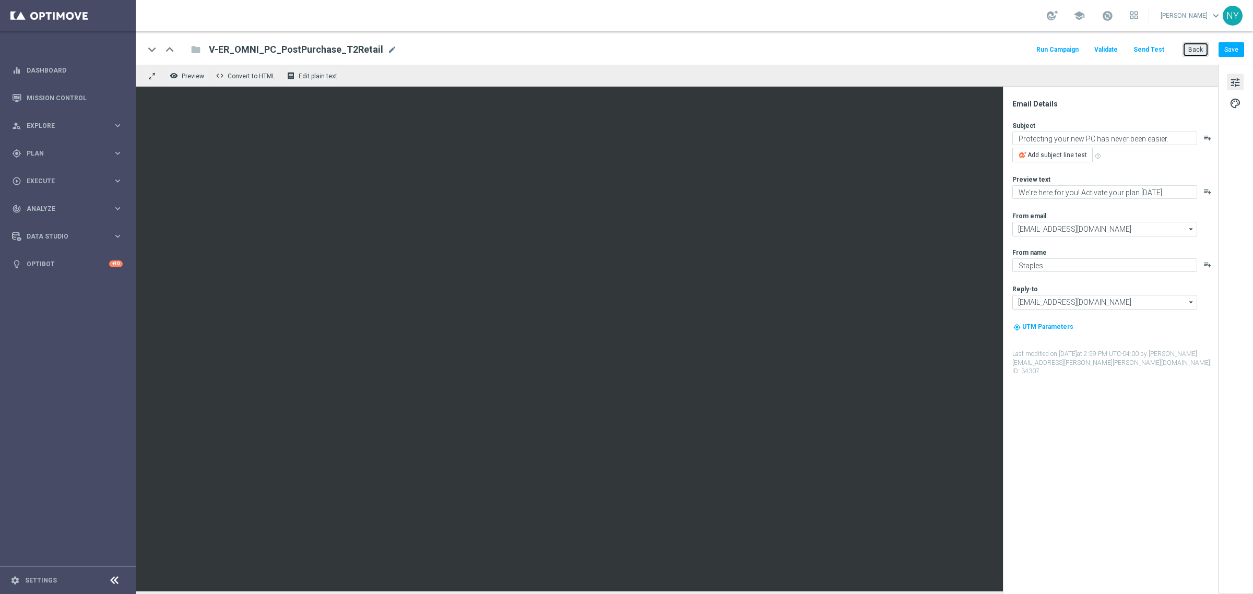
click at [1201, 49] on button "Back" at bounding box center [1196, 49] width 26 height 15
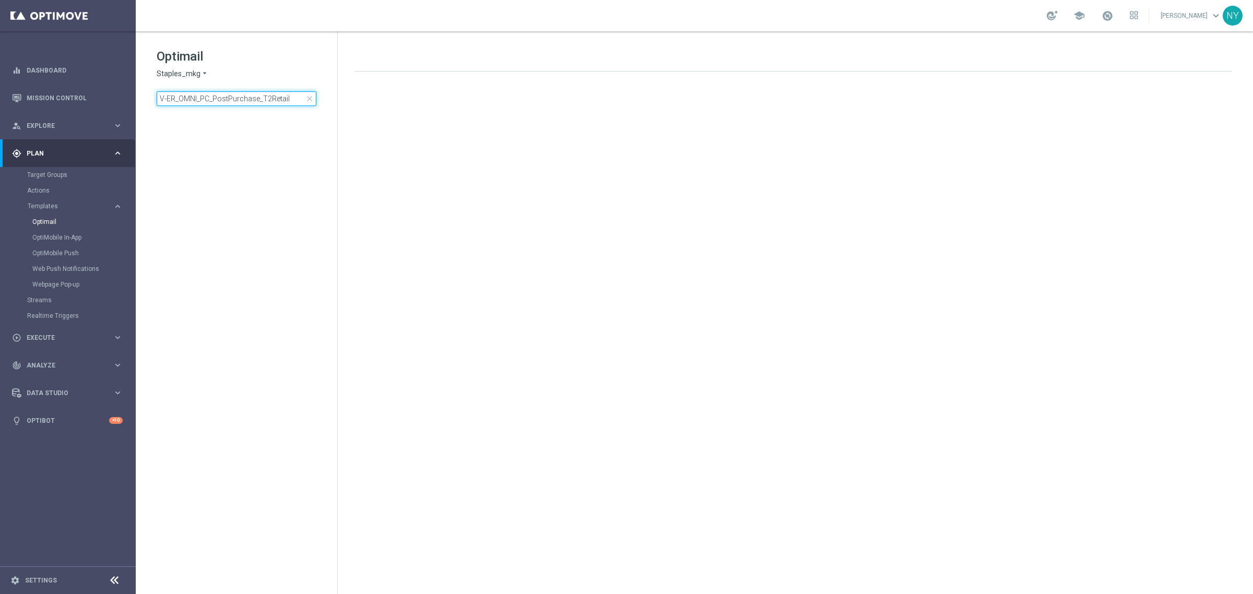
drag, startPoint x: 287, startPoint y: 98, endPoint x: -14, endPoint y: 105, distance: 301.4
click at [0, 105] on html "equalizer Dashboard Mission Control" at bounding box center [626, 297] width 1253 height 594
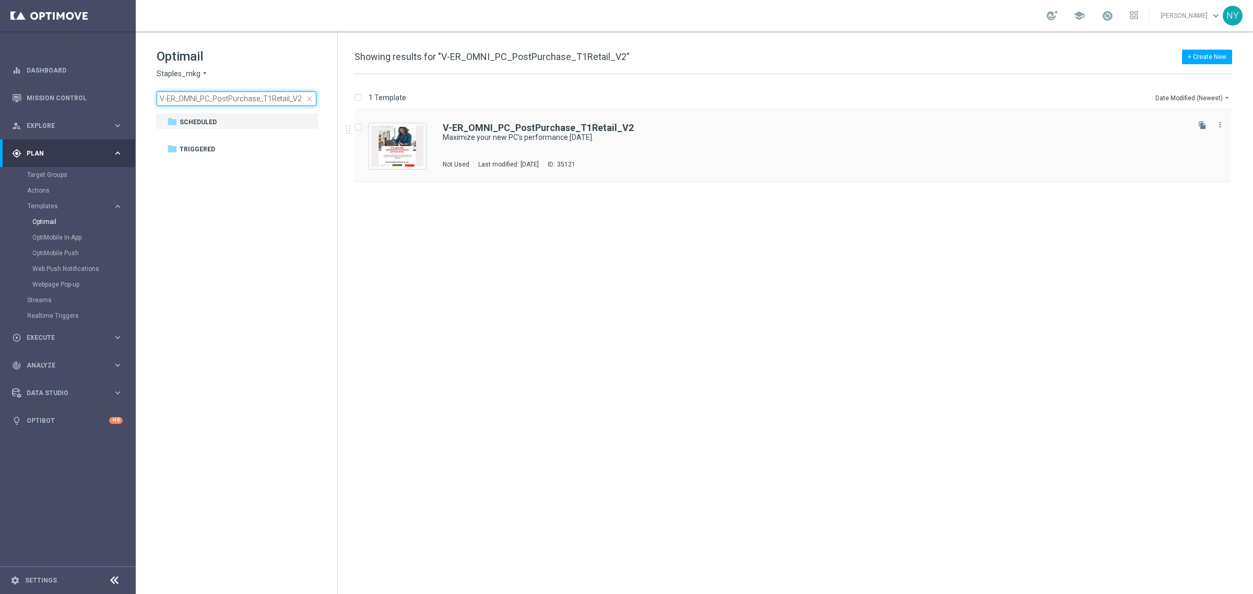
type input "V-ER_OMNI_PC_PostPurchase_T1Retail_V2"
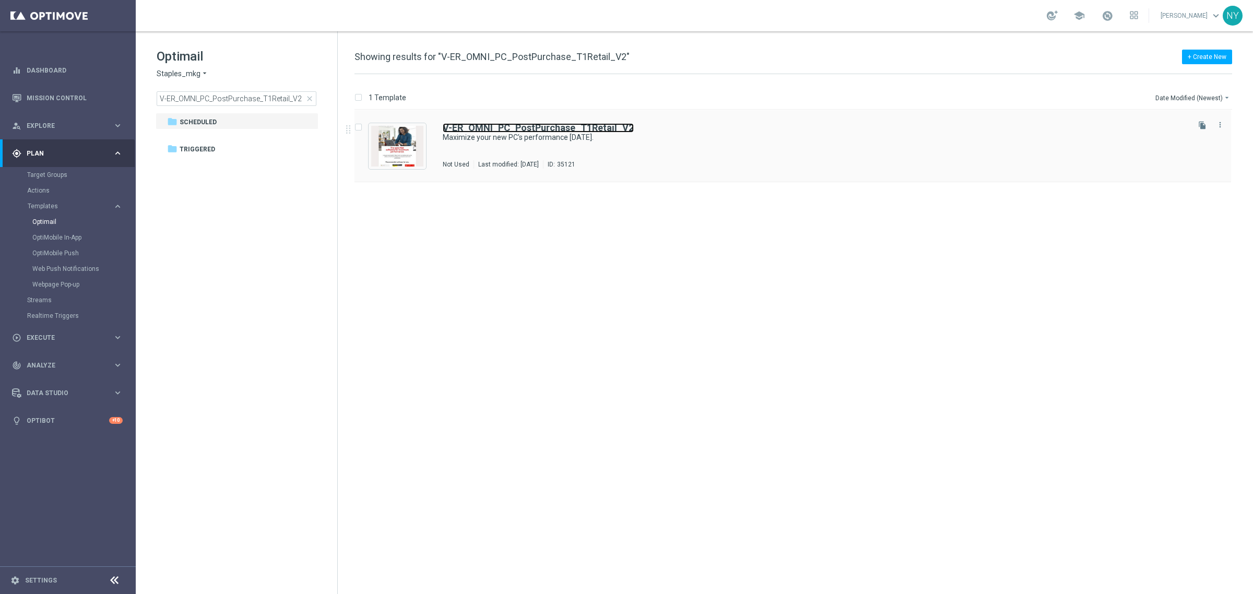
click at [568, 125] on b "V-ER_OMNI_PC_PostPurchase_T1Retail_V2" at bounding box center [538, 127] width 191 height 11
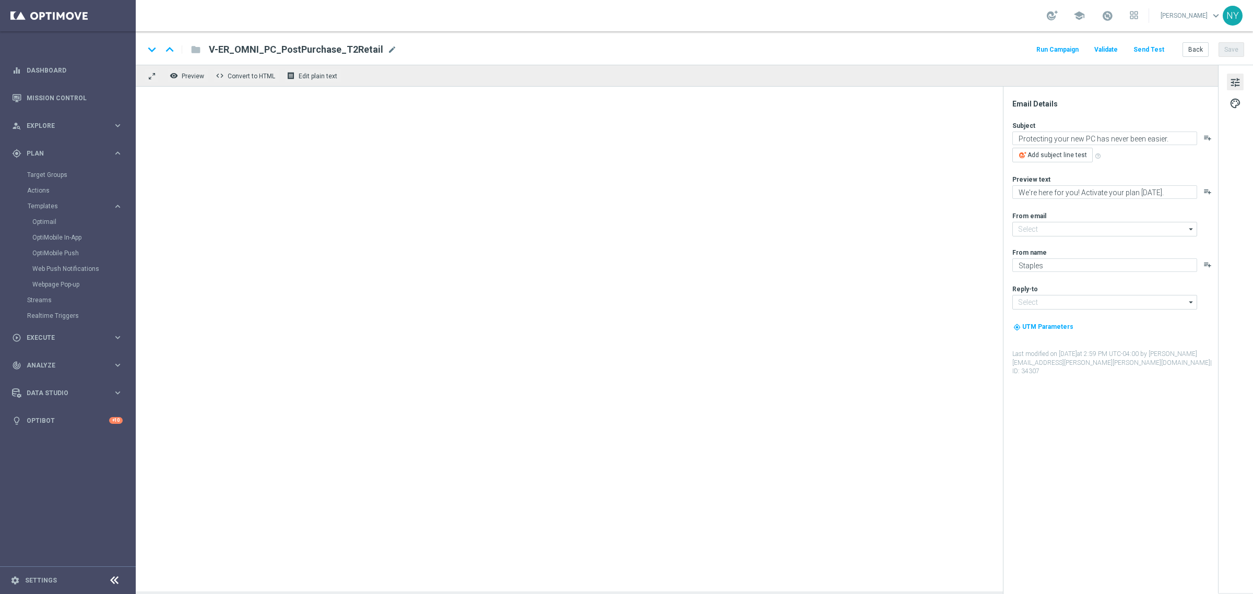
type input "[EMAIL_ADDRESS][DOMAIN_NAME]"
type textarea "Maximize your new PC's performance [DATE]."
type textarea "Your upgrades are inside."
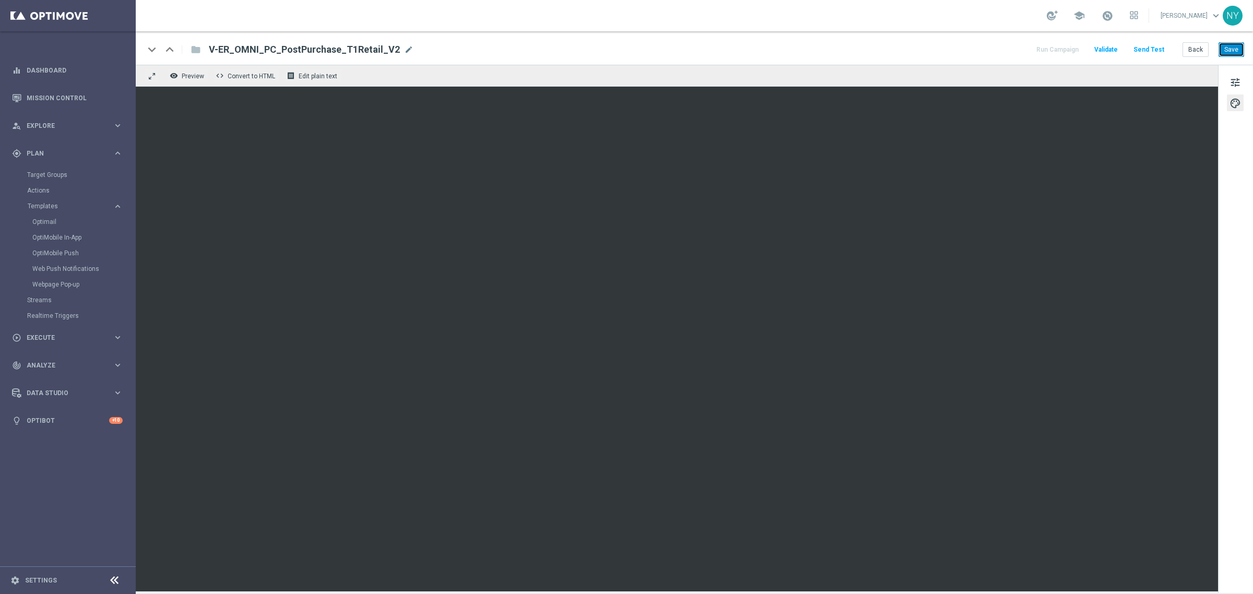
click at [1236, 49] on button "Save" at bounding box center [1232, 49] width 26 height 15
click at [1229, 50] on button "Save" at bounding box center [1232, 49] width 26 height 15
click at [1227, 47] on button "Save" at bounding box center [1232, 49] width 26 height 15
